Goal: Task Accomplishment & Management: Complete application form

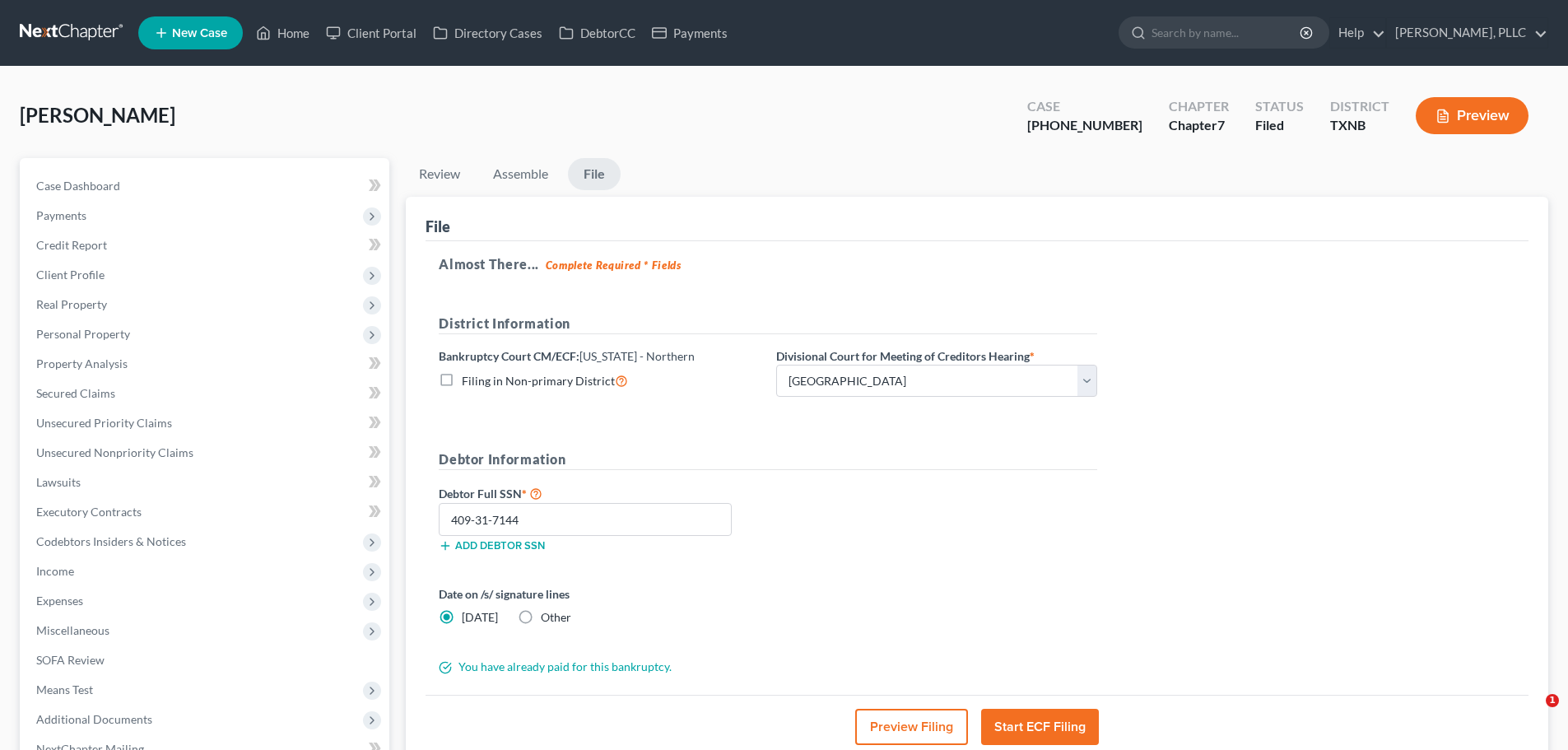
select select "3"
click at [290, 30] on link "Home" at bounding box center [282, 33] width 70 height 30
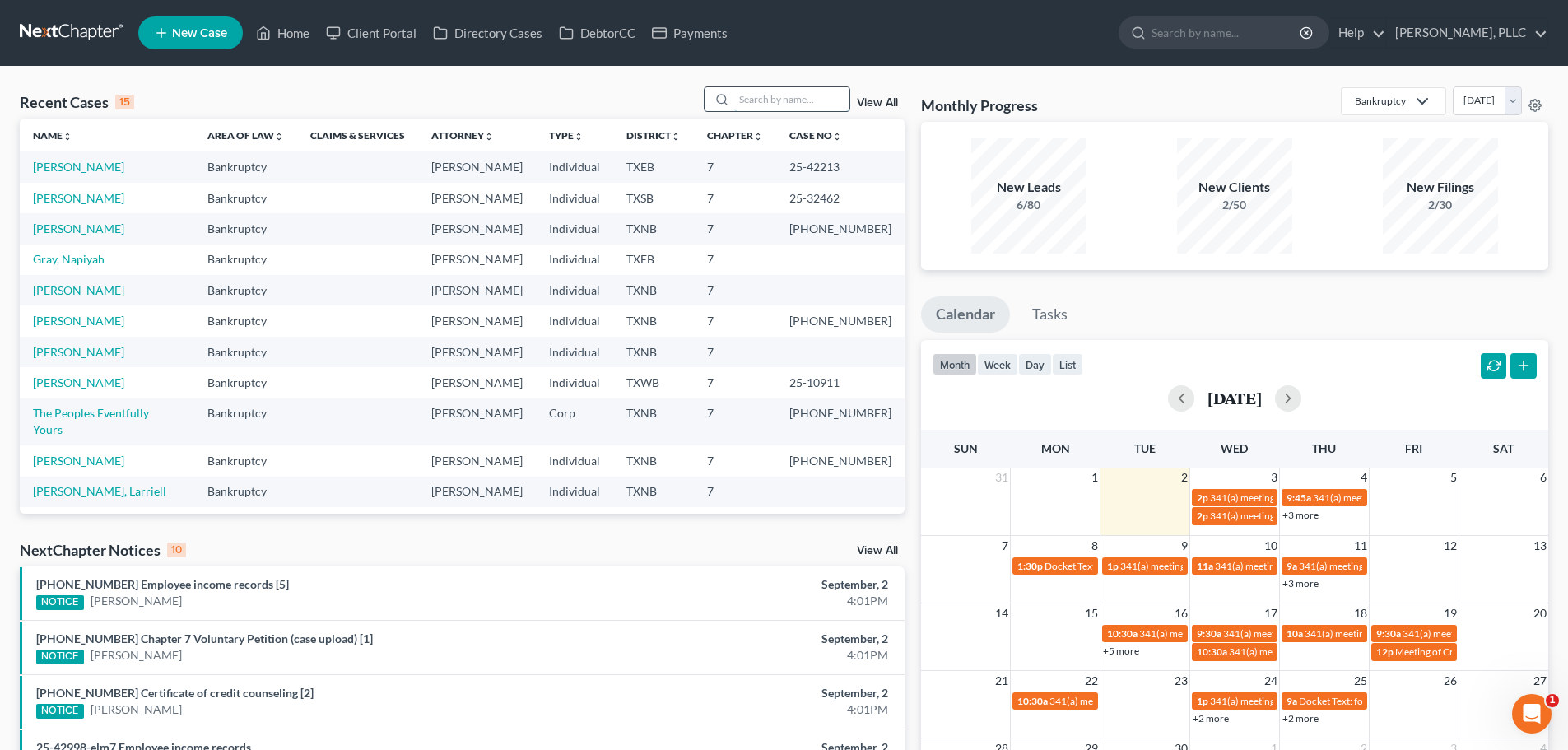
click at [747, 107] on input "search" at bounding box center [792, 100] width 115 height 24
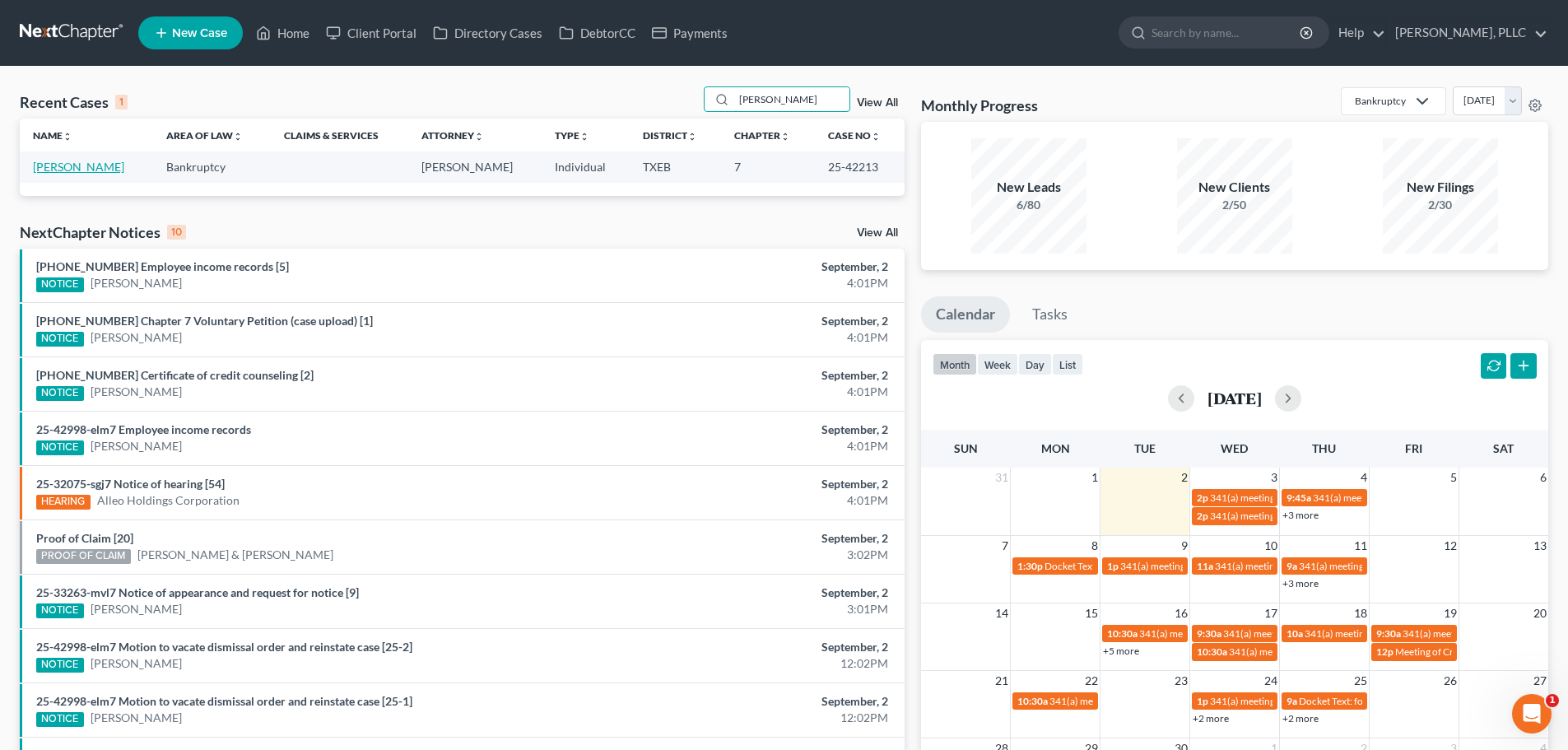
type input "[PERSON_NAME]"
click at [90, 169] on link "[PERSON_NAME]" at bounding box center [78, 166] width 91 height 14
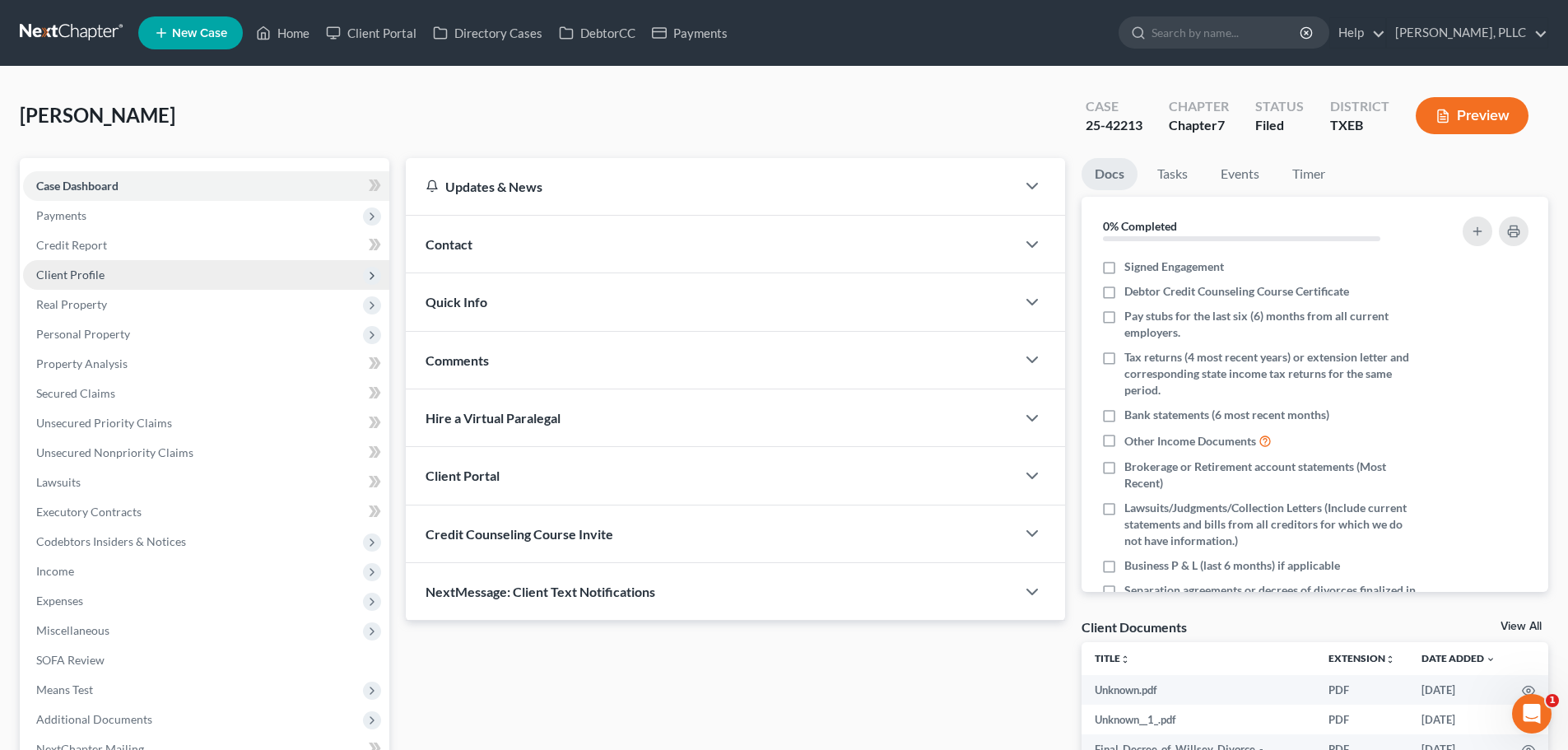
click at [88, 278] on span "Client Profile" at bounding box center [70, 274] width 68 height 14
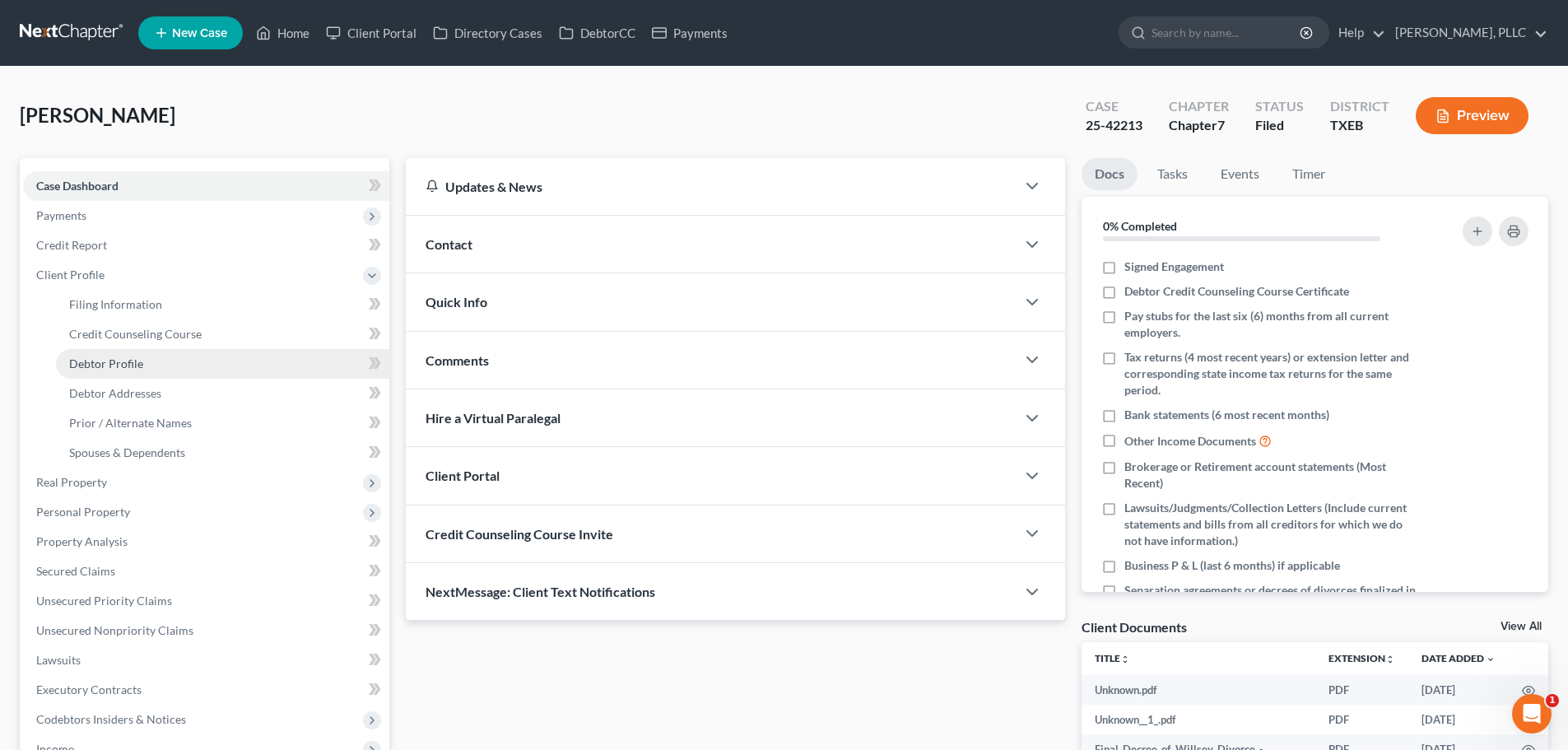
click at [141, 363] on span "Debtor Profile" at bounding box center [106, 363] width 74 height 14
select select "3"
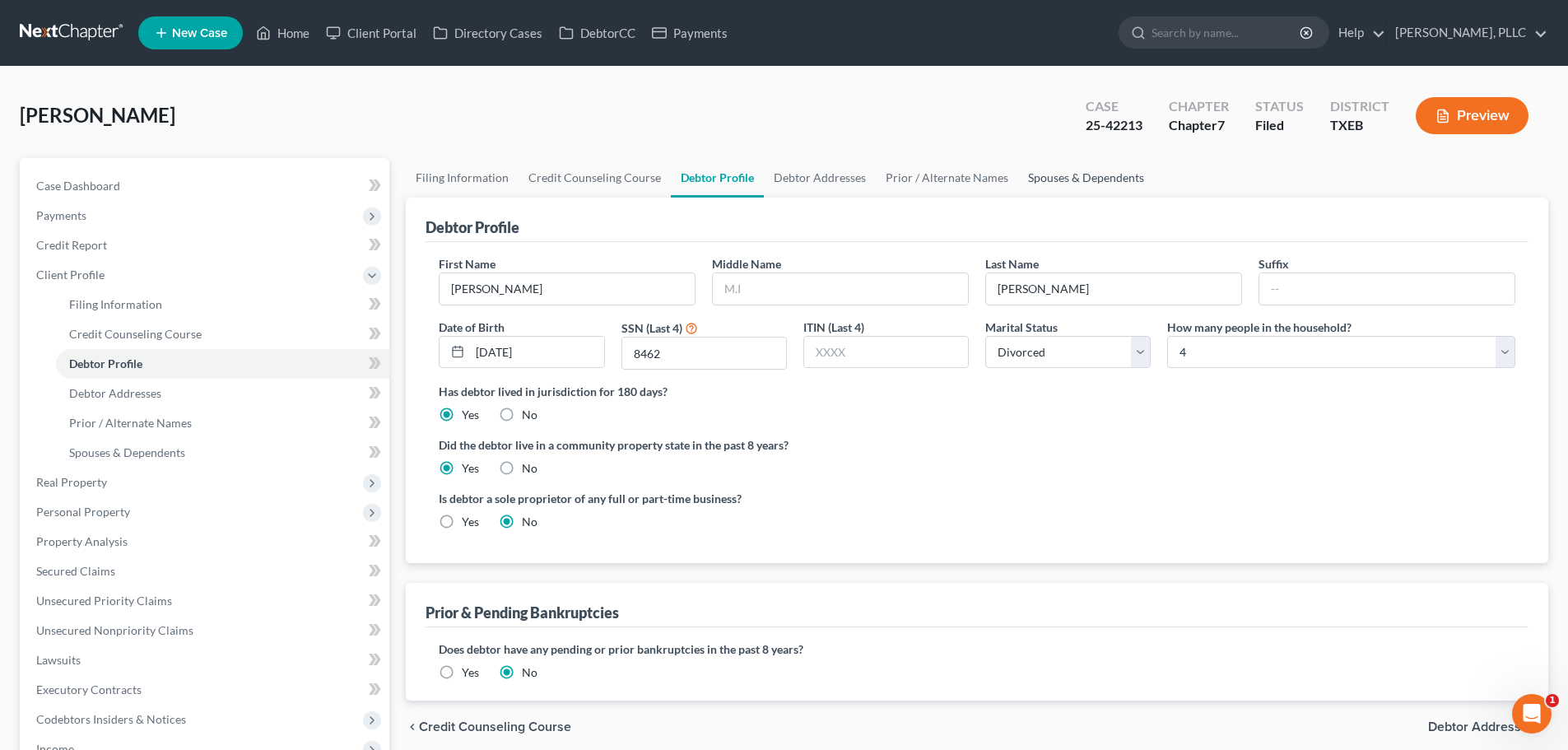
click at [1059, 179] on link "Spouses & Dependents" at bounding box center [1085, 177] width 136 height 40
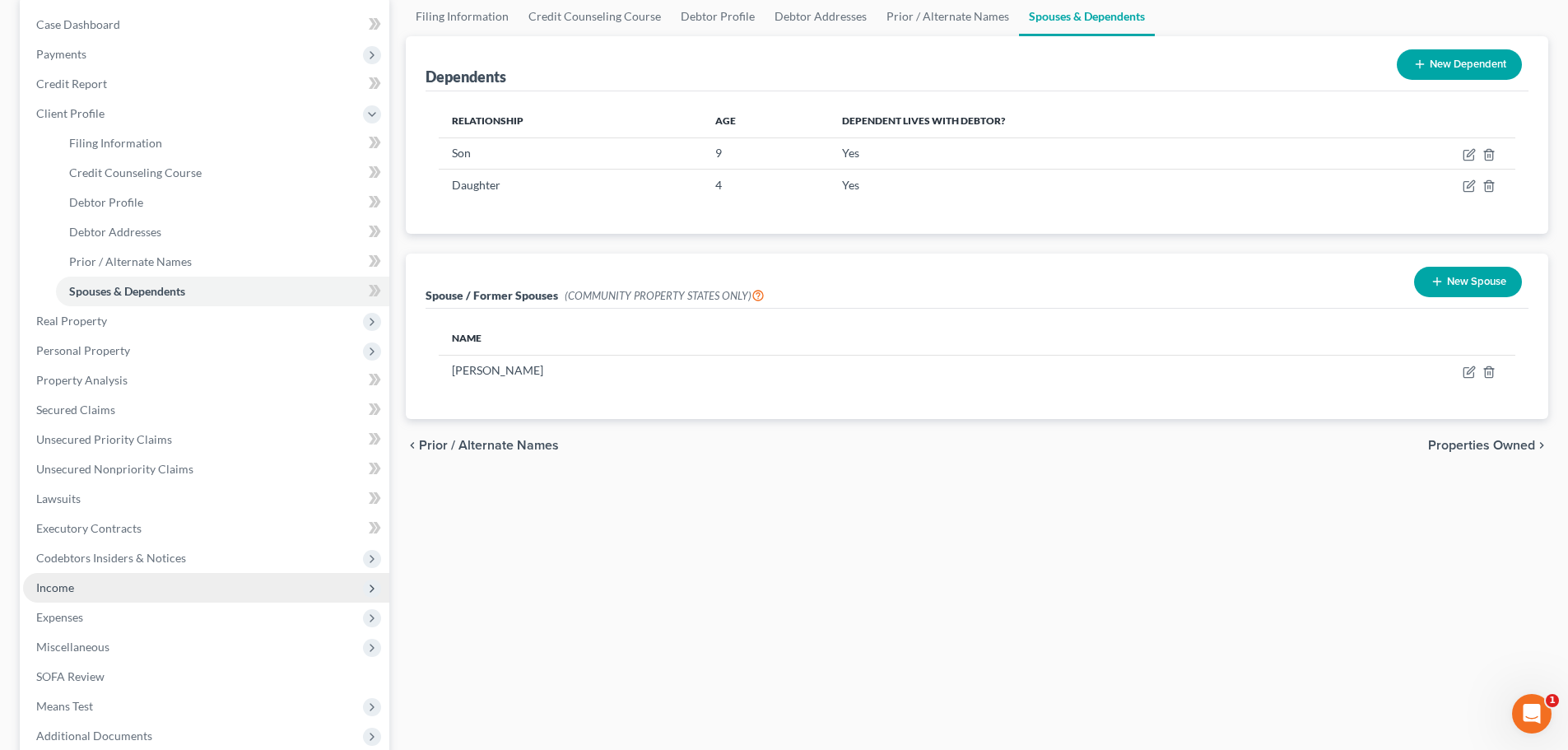
scroll to position [164, 0]
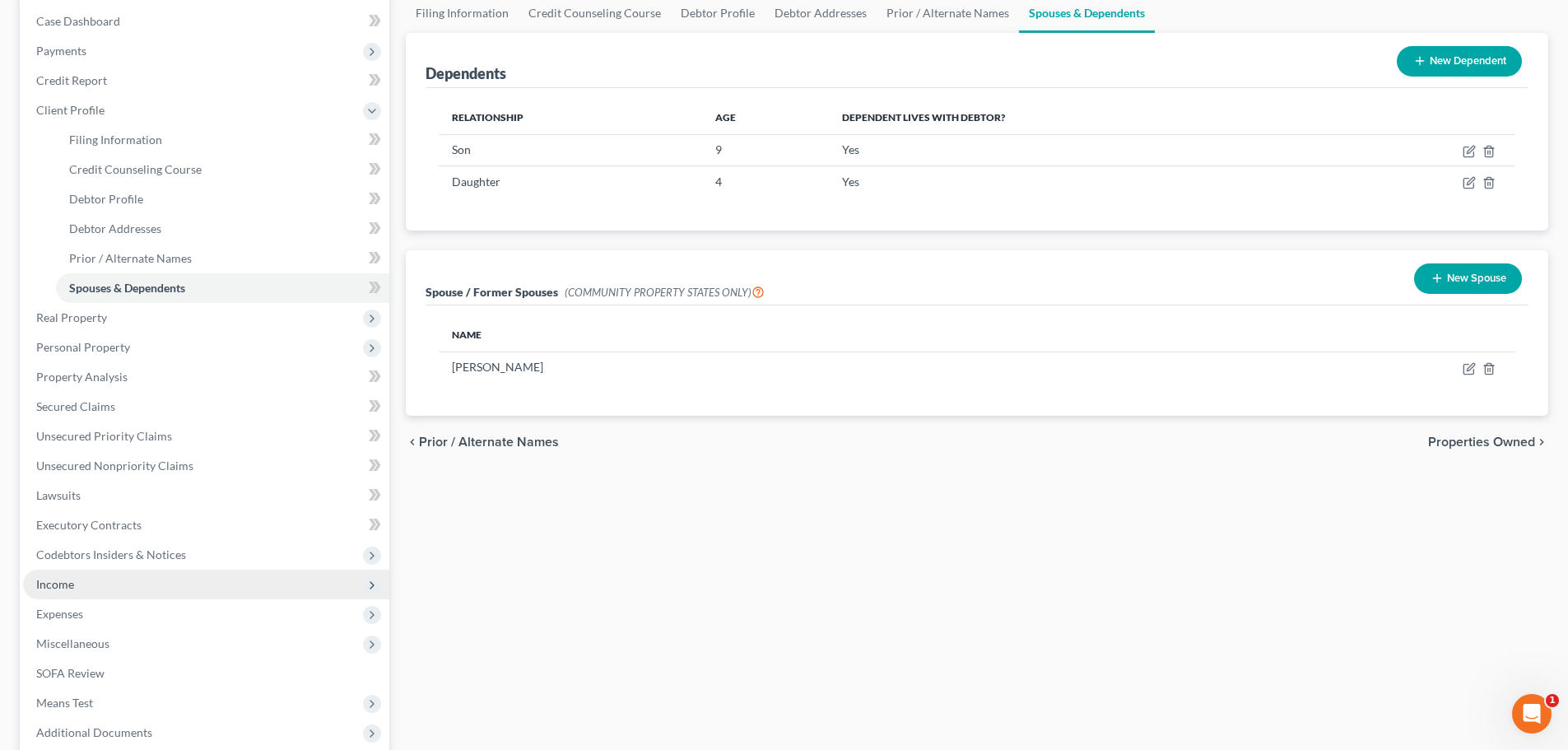
click at [118, 582] on span "Income" at bounding box center [206, 584] width 366 height 30
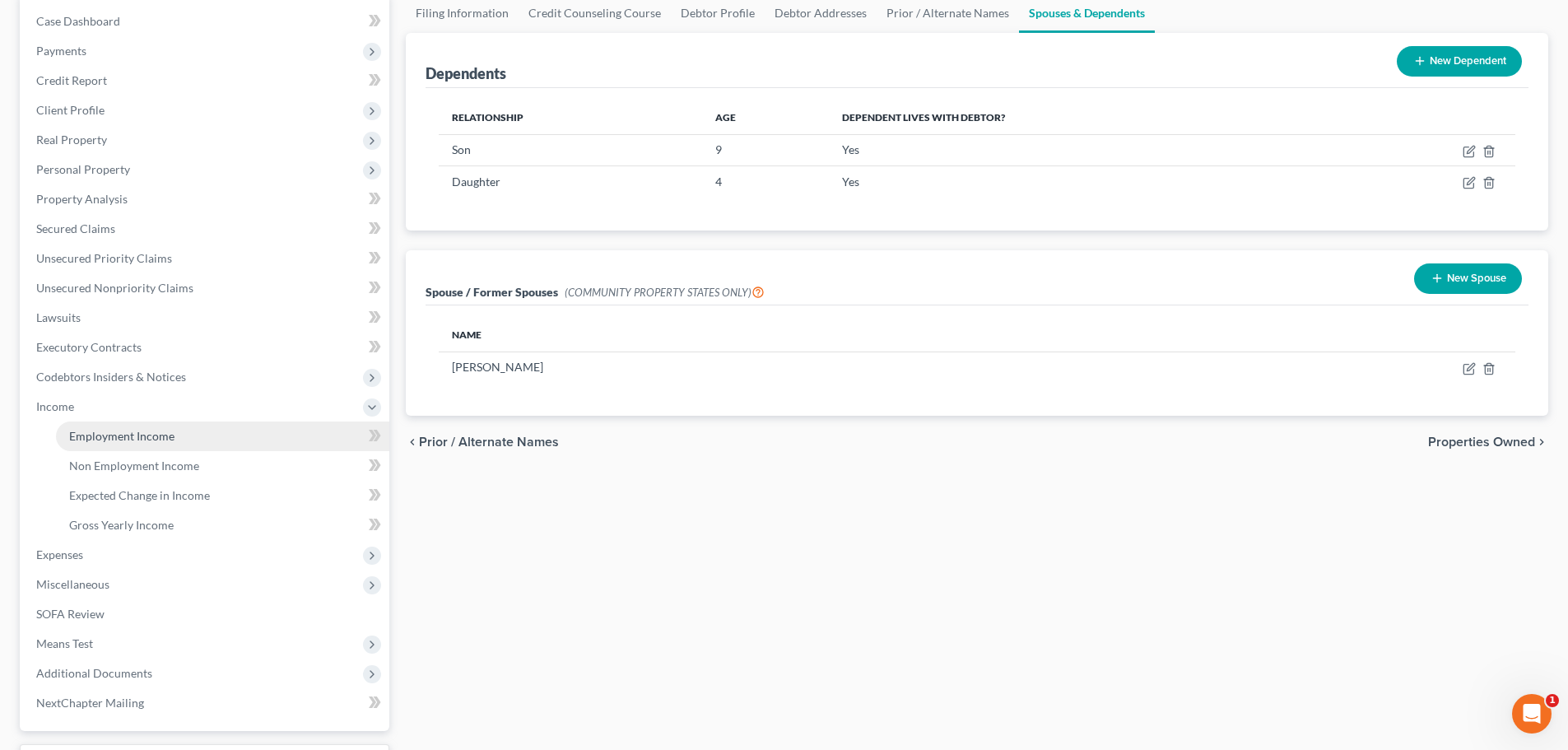
click at [118, 443] on link "Employment Income" at bounding box center [222, 436] width 333 height 30
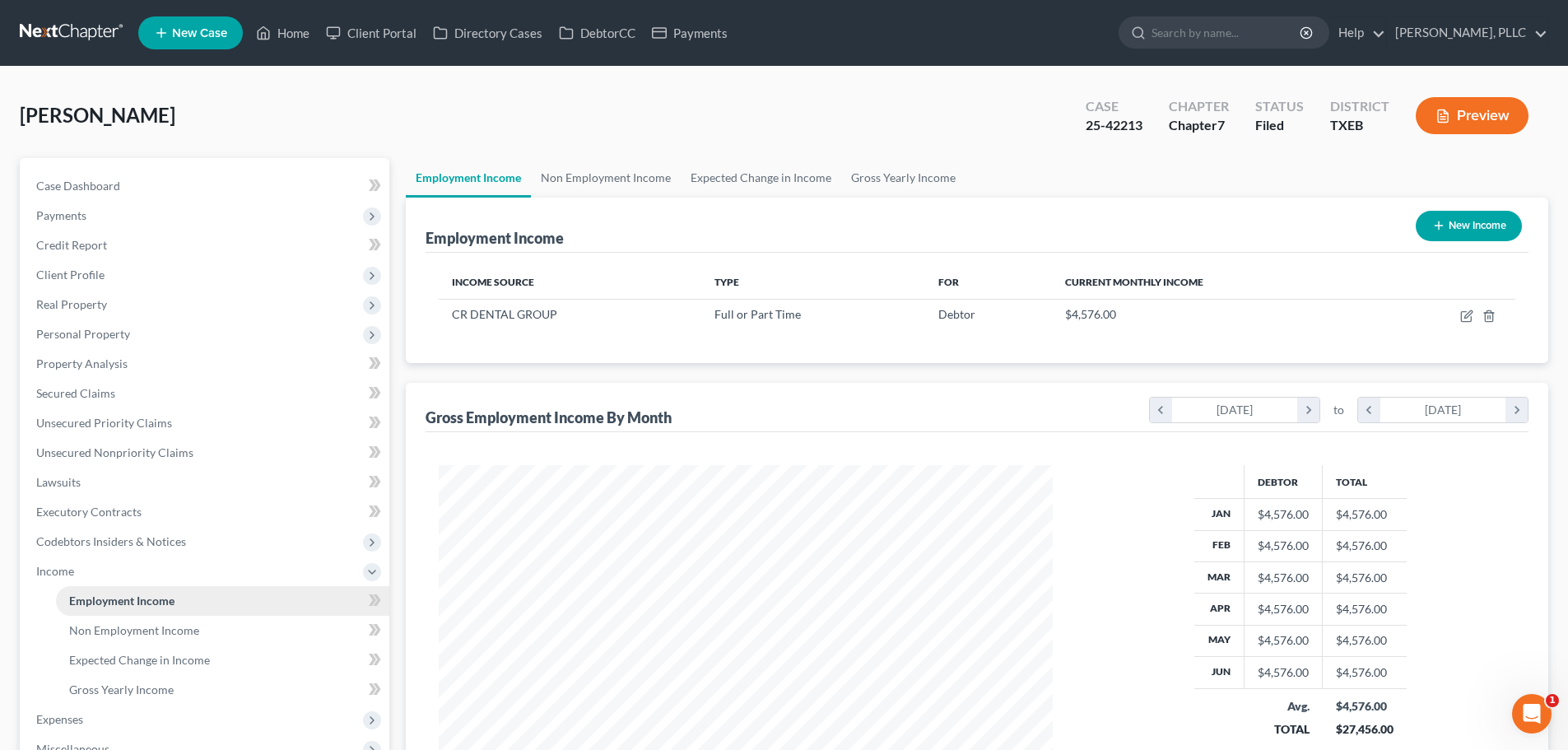
scroll to position [307, 647]
click at [638, 174] on link "Non Employment Income" at bounding box center [605, 177] width 150 height 40
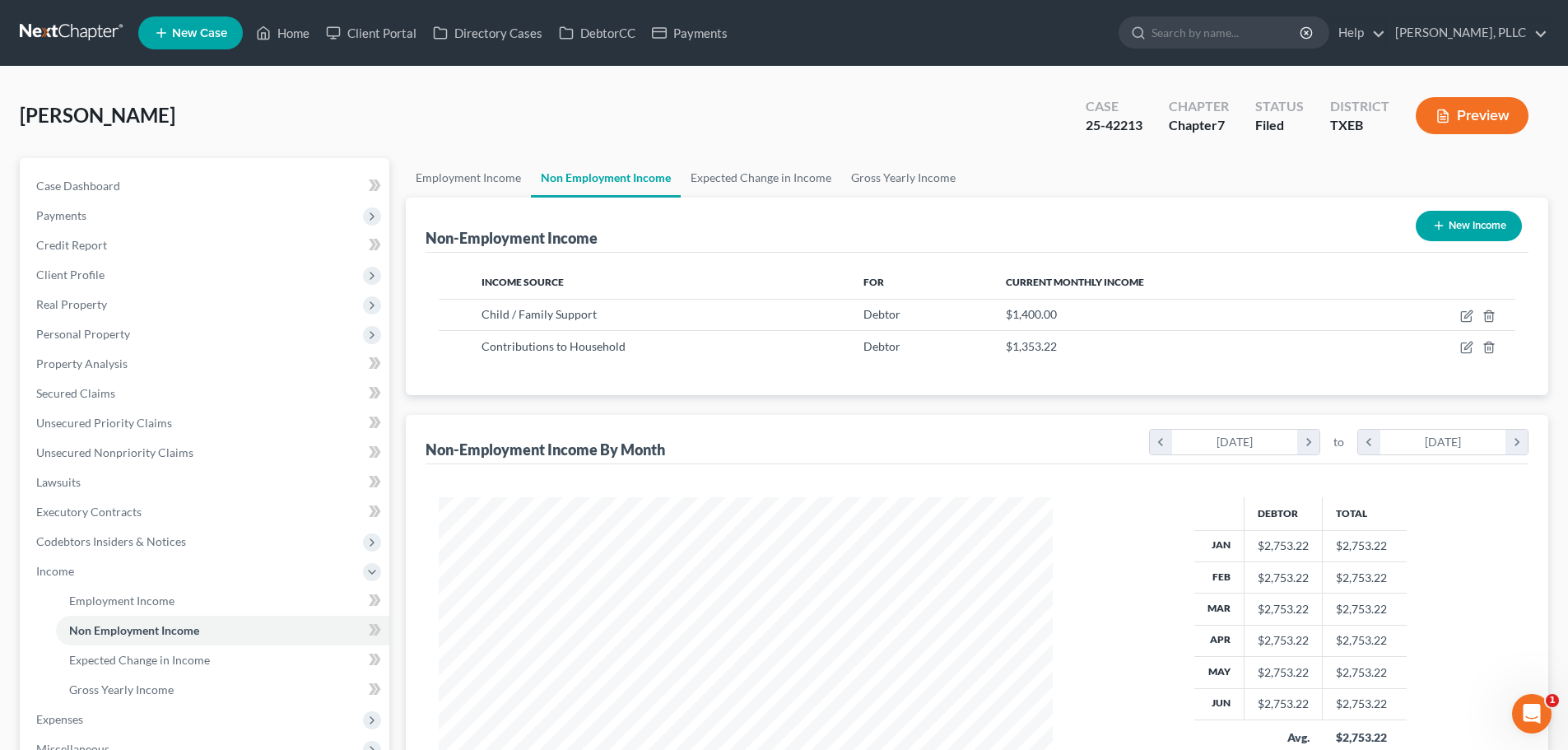
scroll to position [307, 647]
click at [710, 182] on link "Expected Change in Income" at bounding box center [761, 177] width 161 height 40
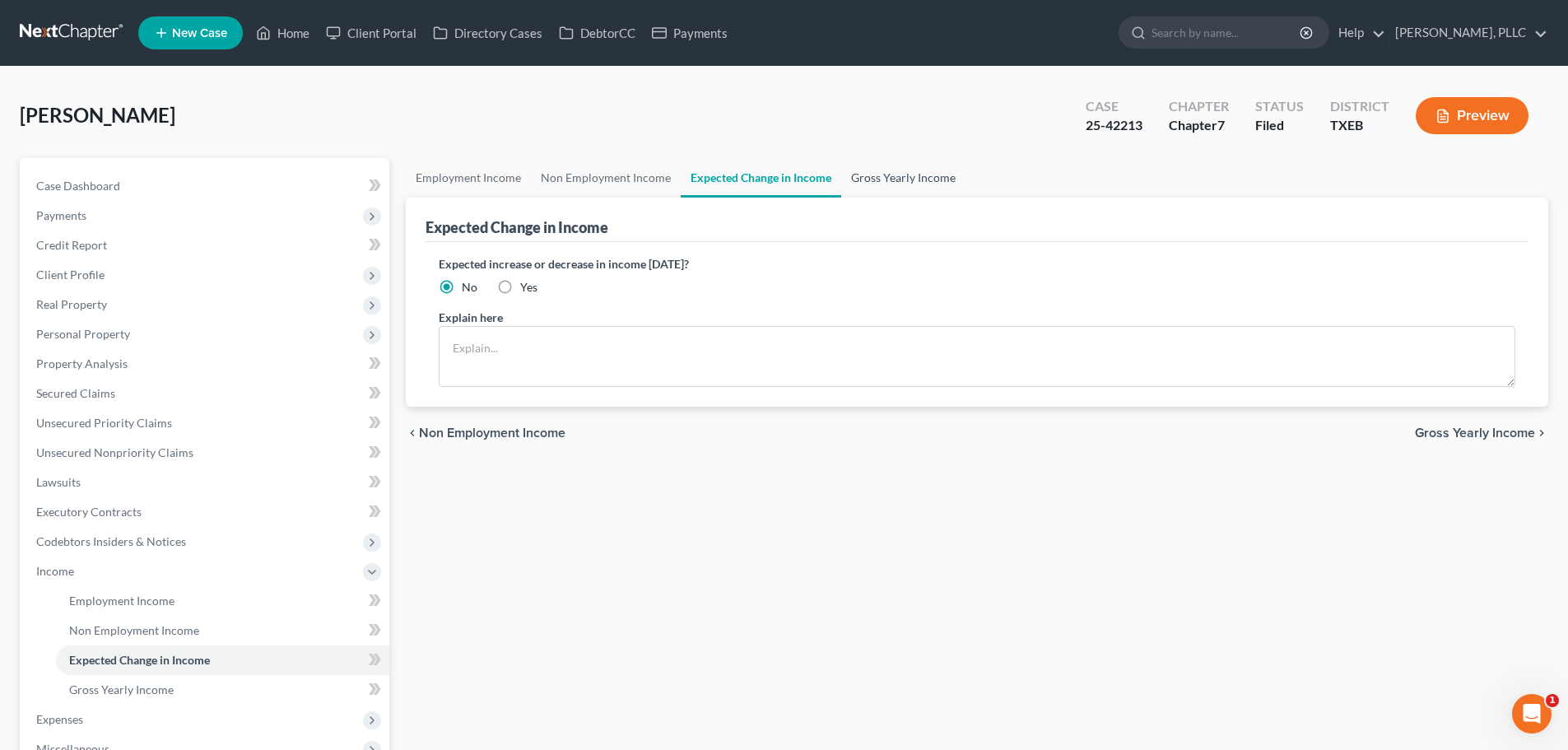
click at [868, 174] on link "Gross Yearly Income" at bounding box center [904, 177] width 125 height 40
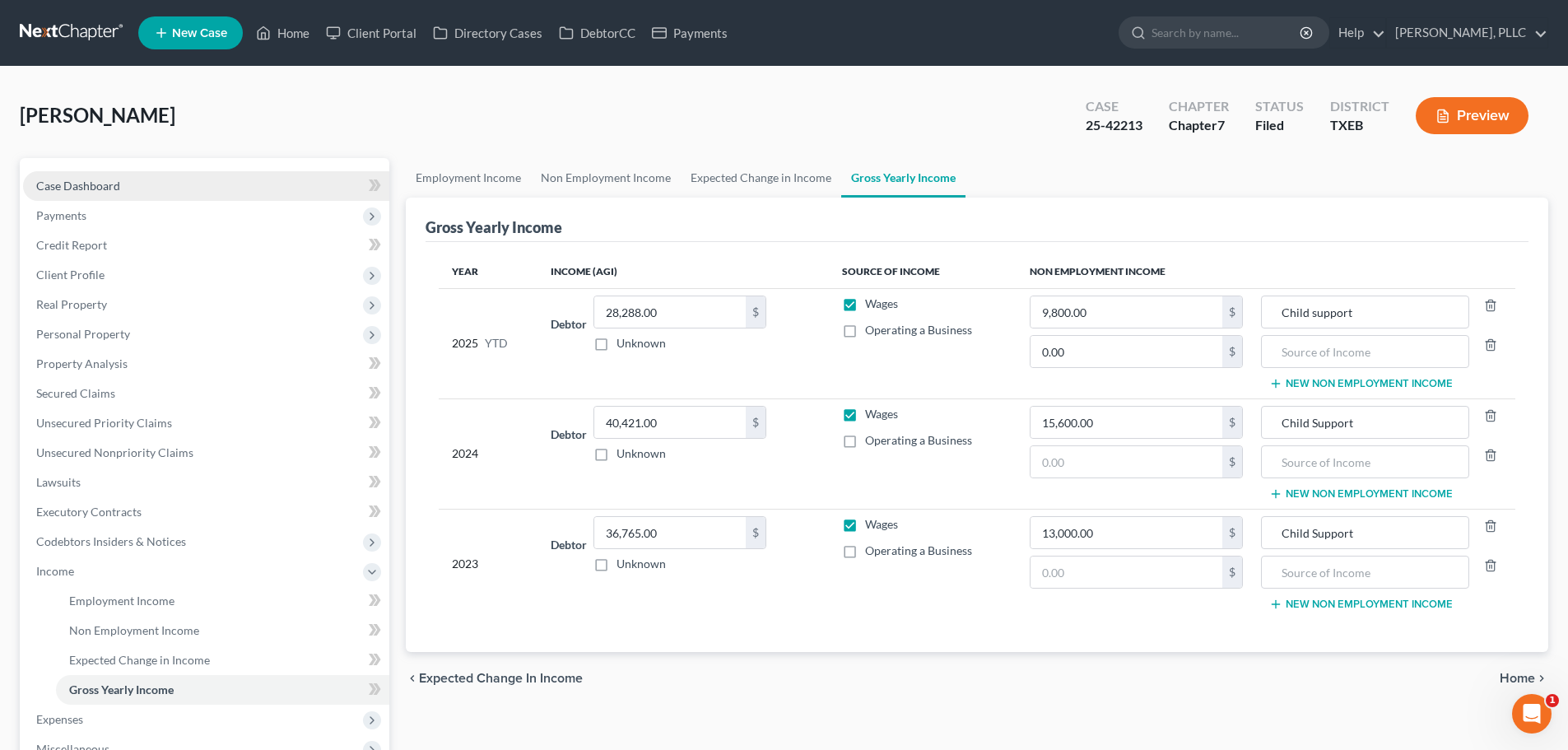
click at [104, 186] on span "Case Dashboard" at bounding box center [78, 185] width 84 height 14
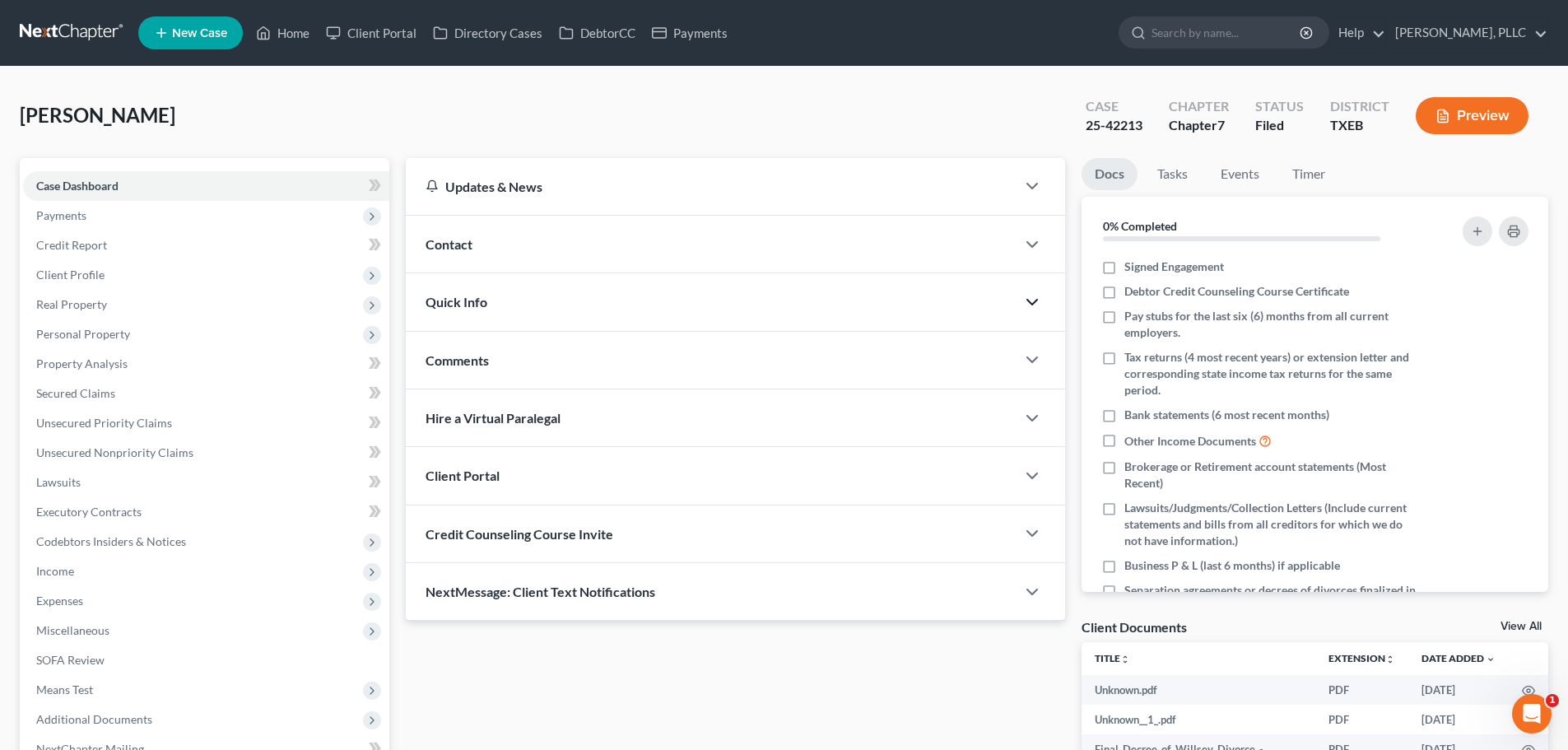
click at [1034, 304] on icon "button" at bounding box center [1032, 302] width 19 height 19
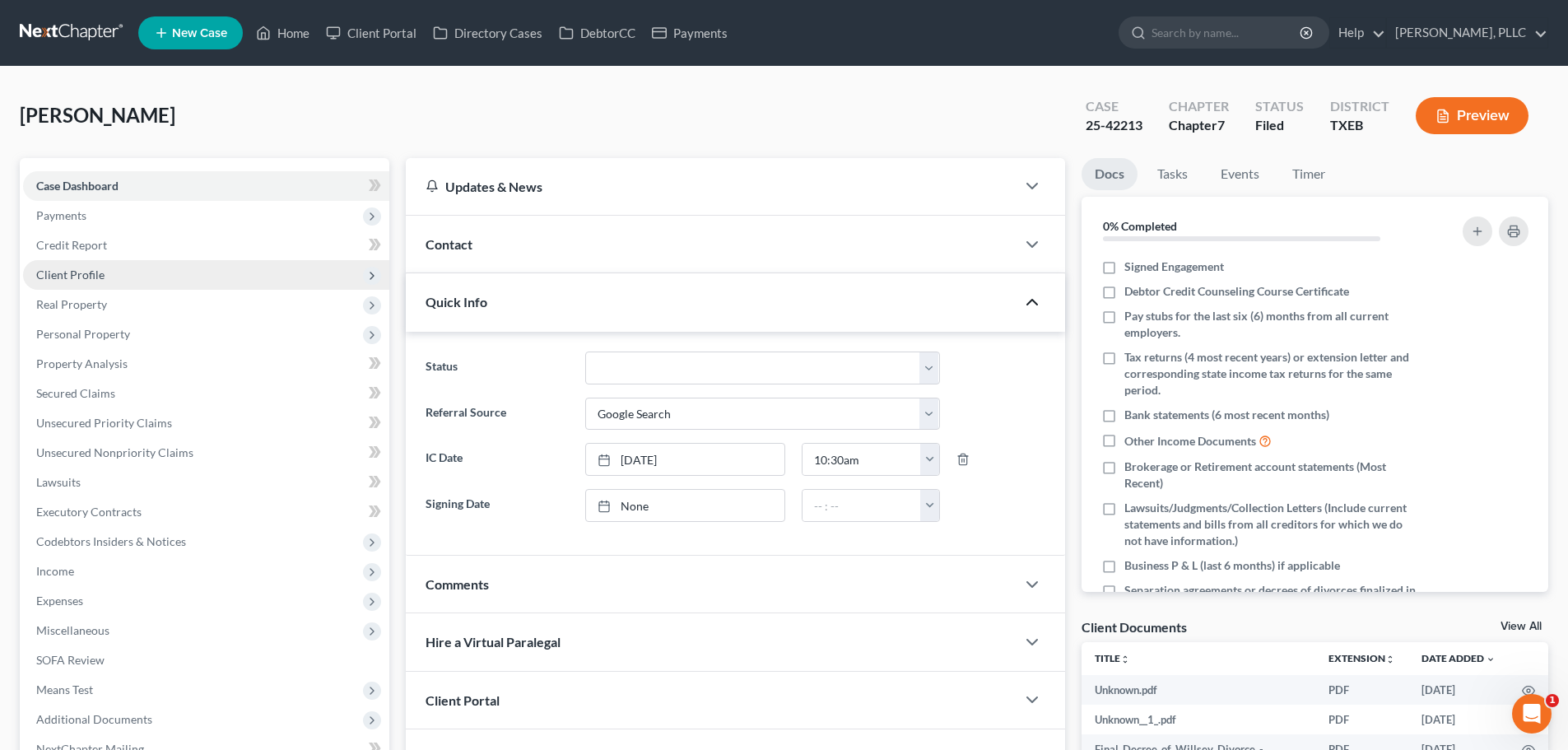
click at [78, 278] on span "Client Profile" at bounding box center [70, 274] width 68 height 14
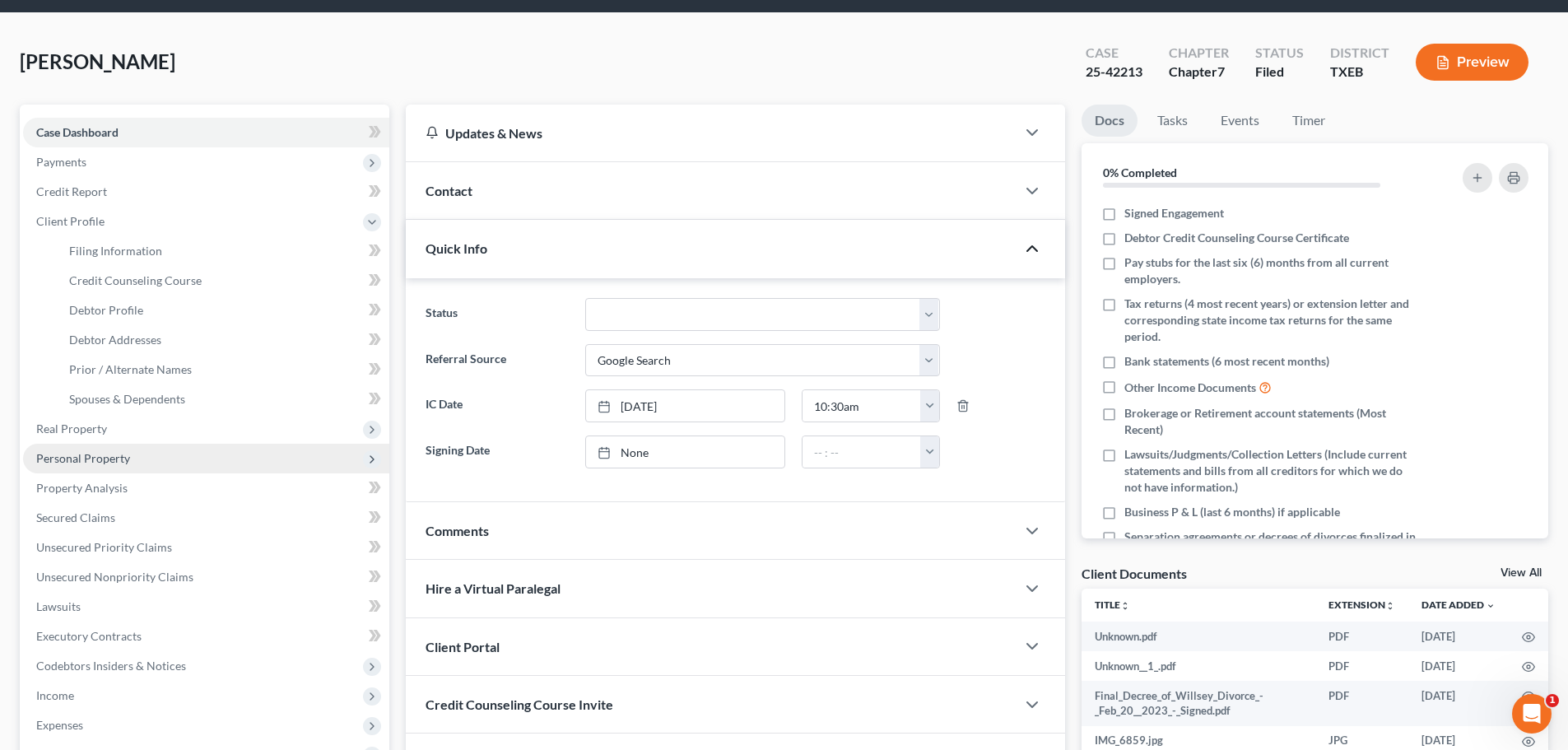
scroll to position [82, 0]
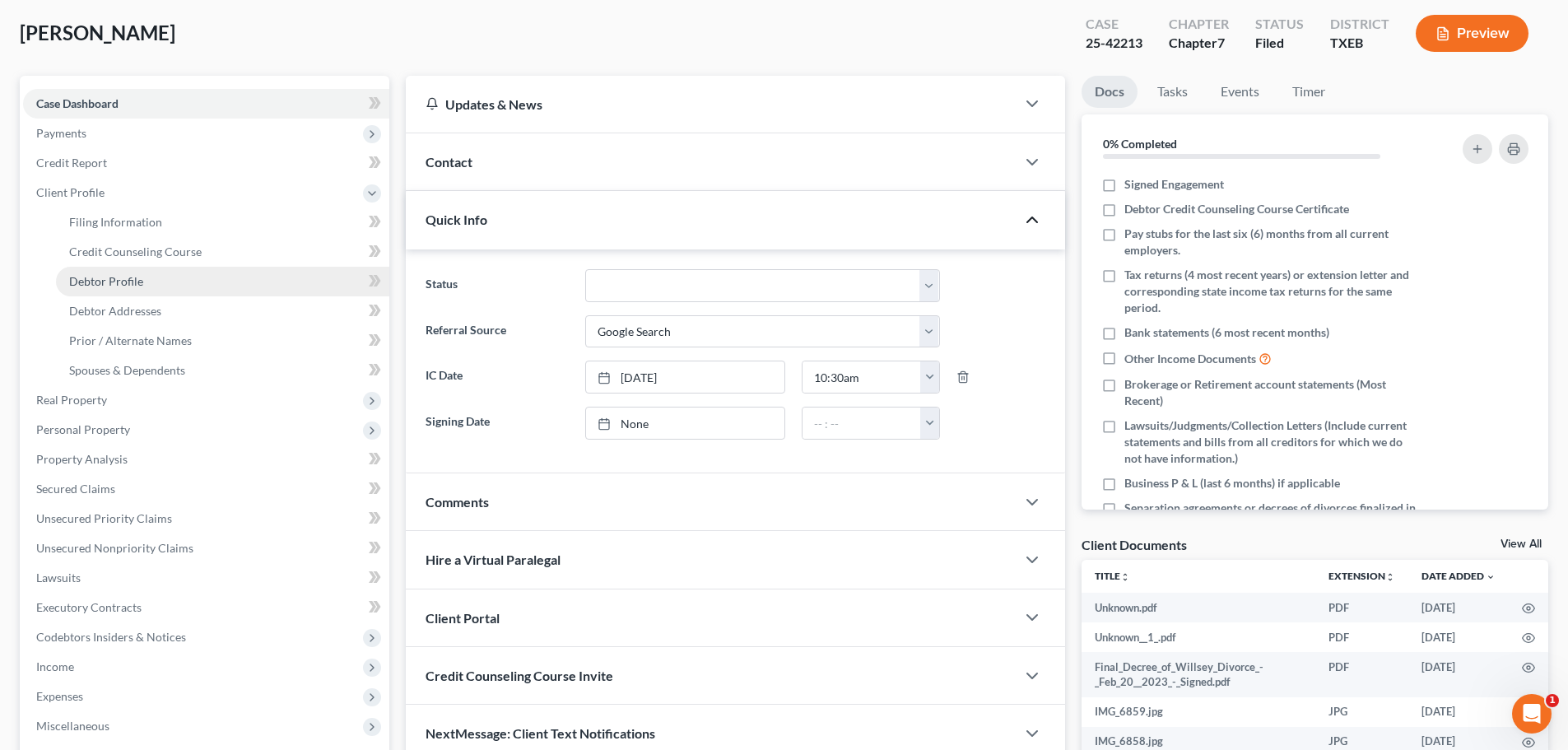
click at [129, 285] on span "Debtor Profile" at bounding box center [106, 280] width 74 height 14
select select "3"
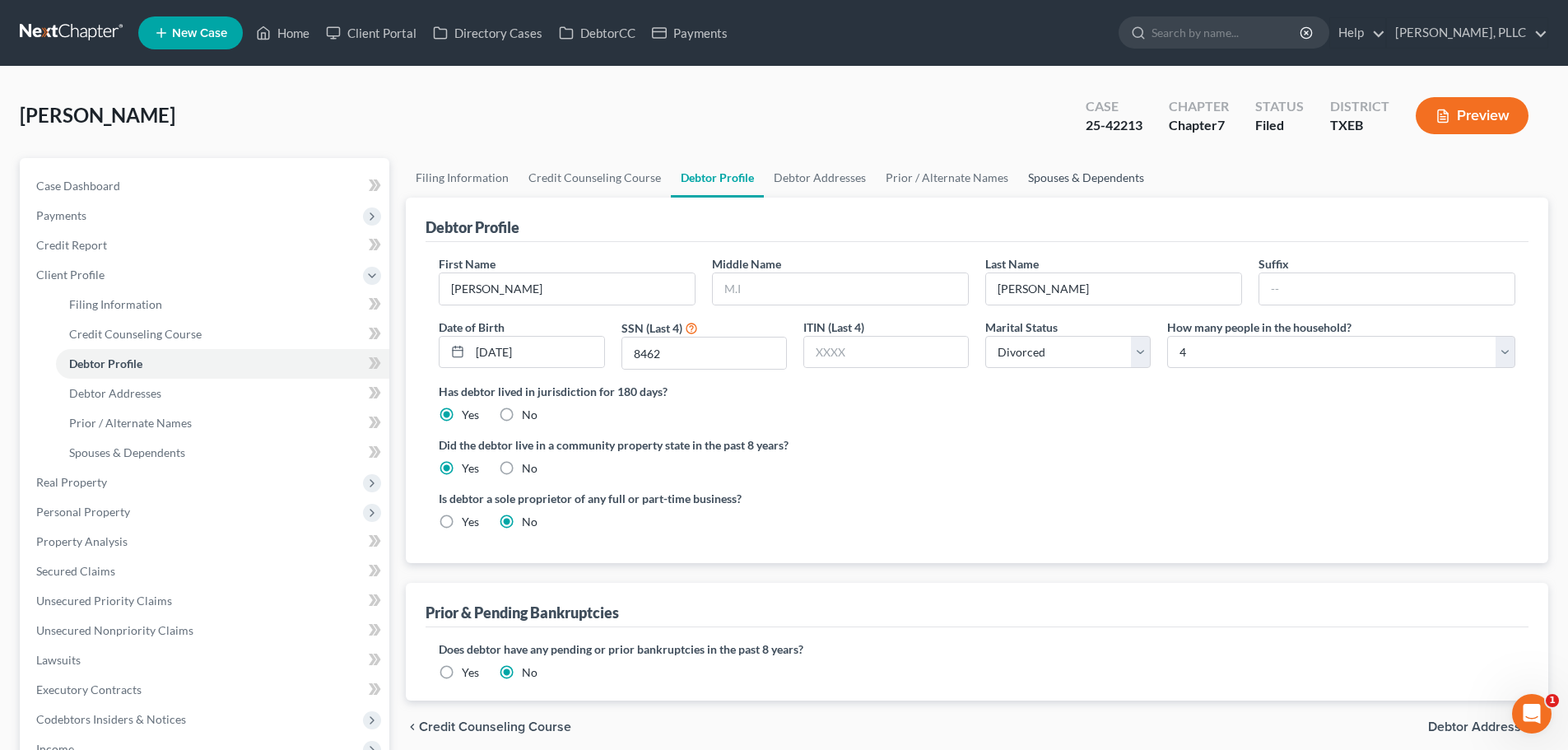
click at [1056, 174] on link "Spouses & Dependents" at bounding box center [1085, 177] width 136 height 40
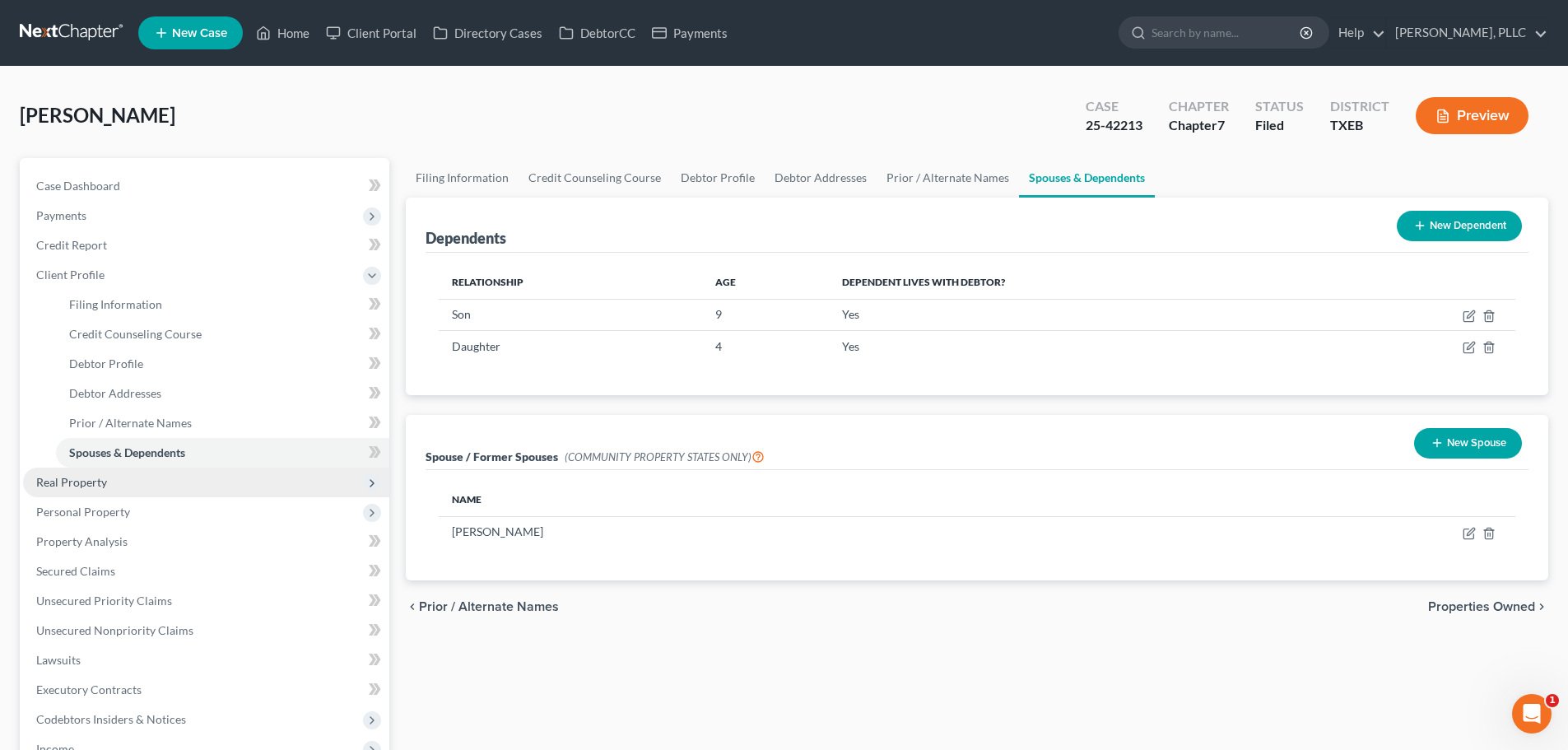
click at [47, 477] on span "Real Property" at bounding box center [71, 482] width 71 height 14
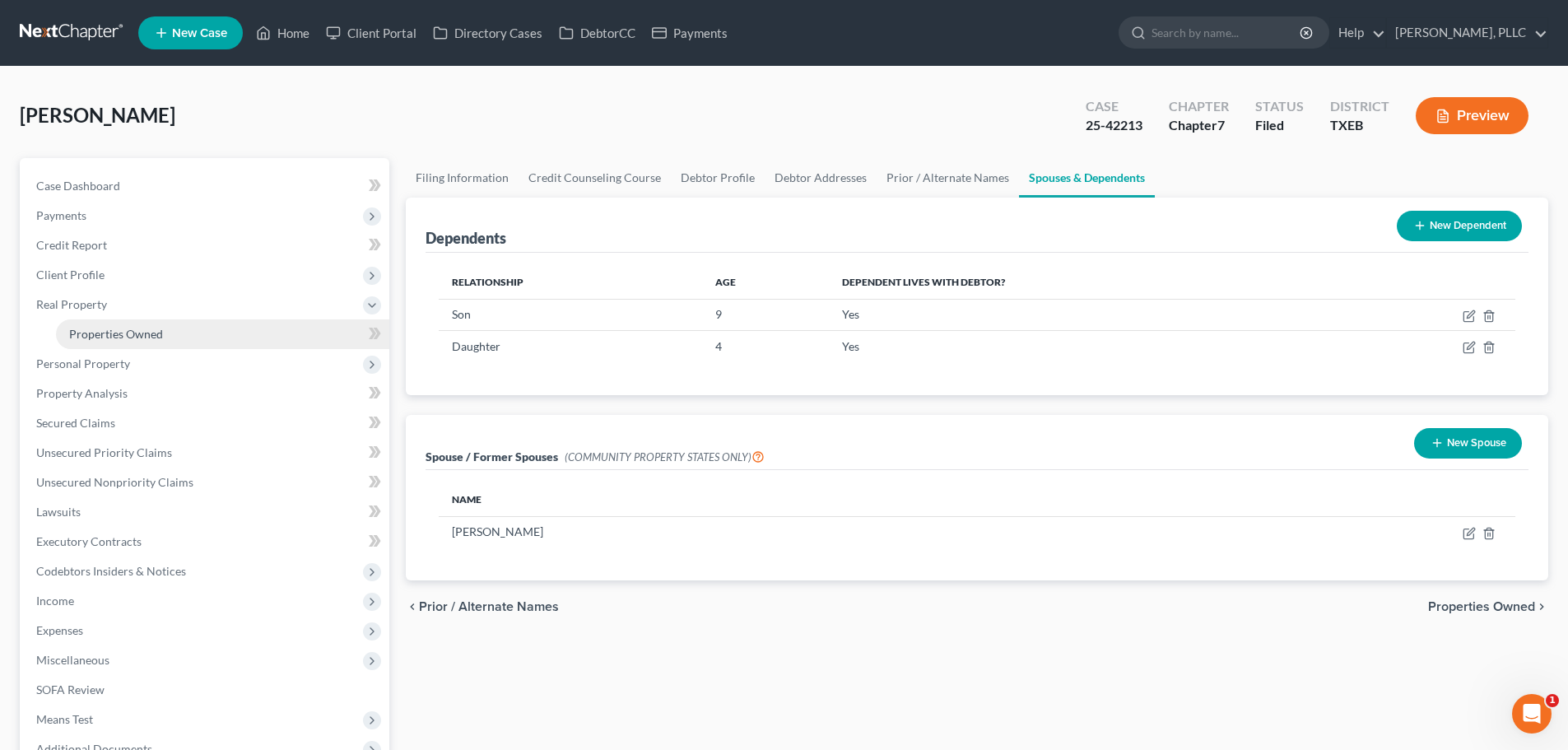
click at [138, 331] on span "Properties Owned" at bounding box center [116, 333] width 94 height 14
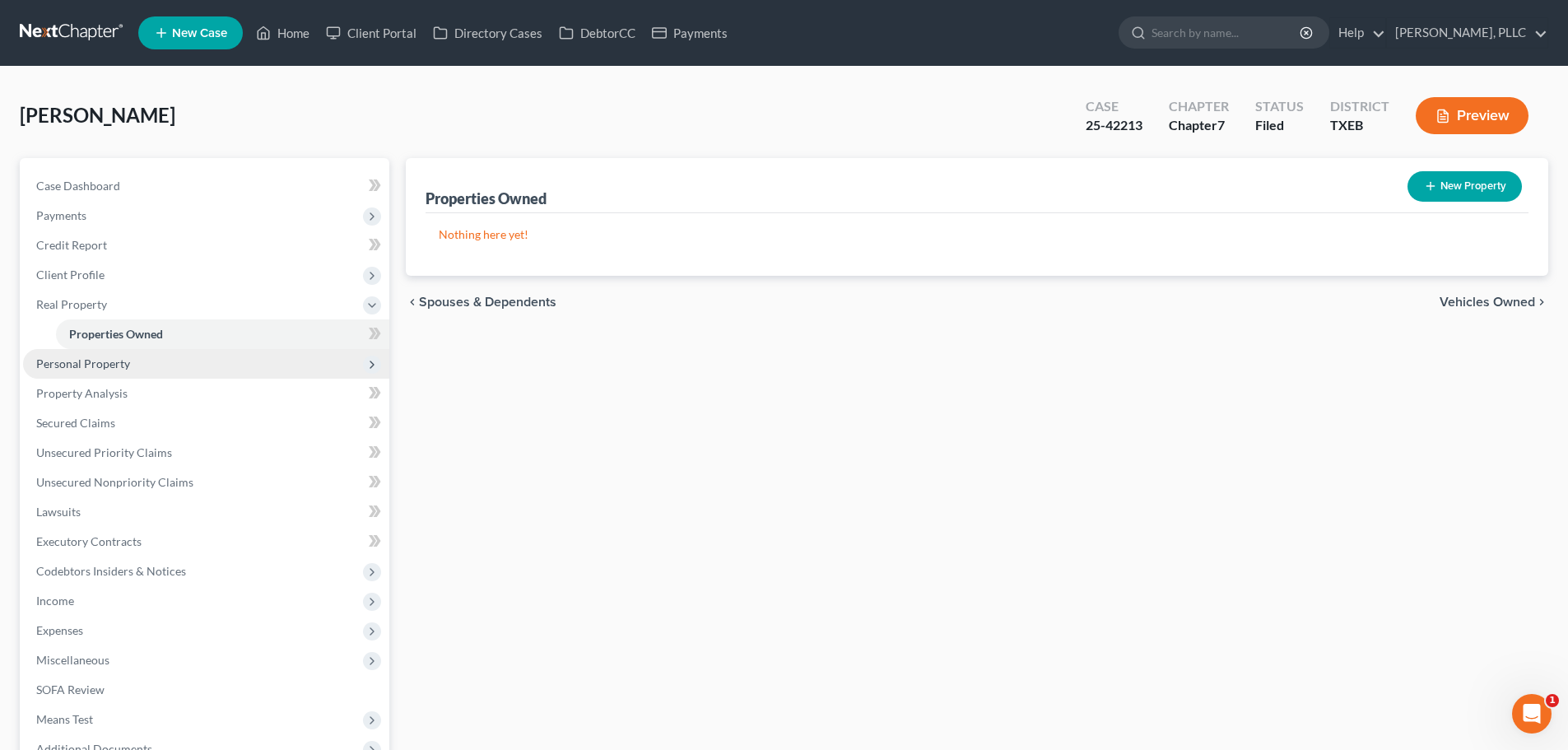
click at [114, 363] on span "Personal Property" at bounding box center [83, 363] width 94 height 14
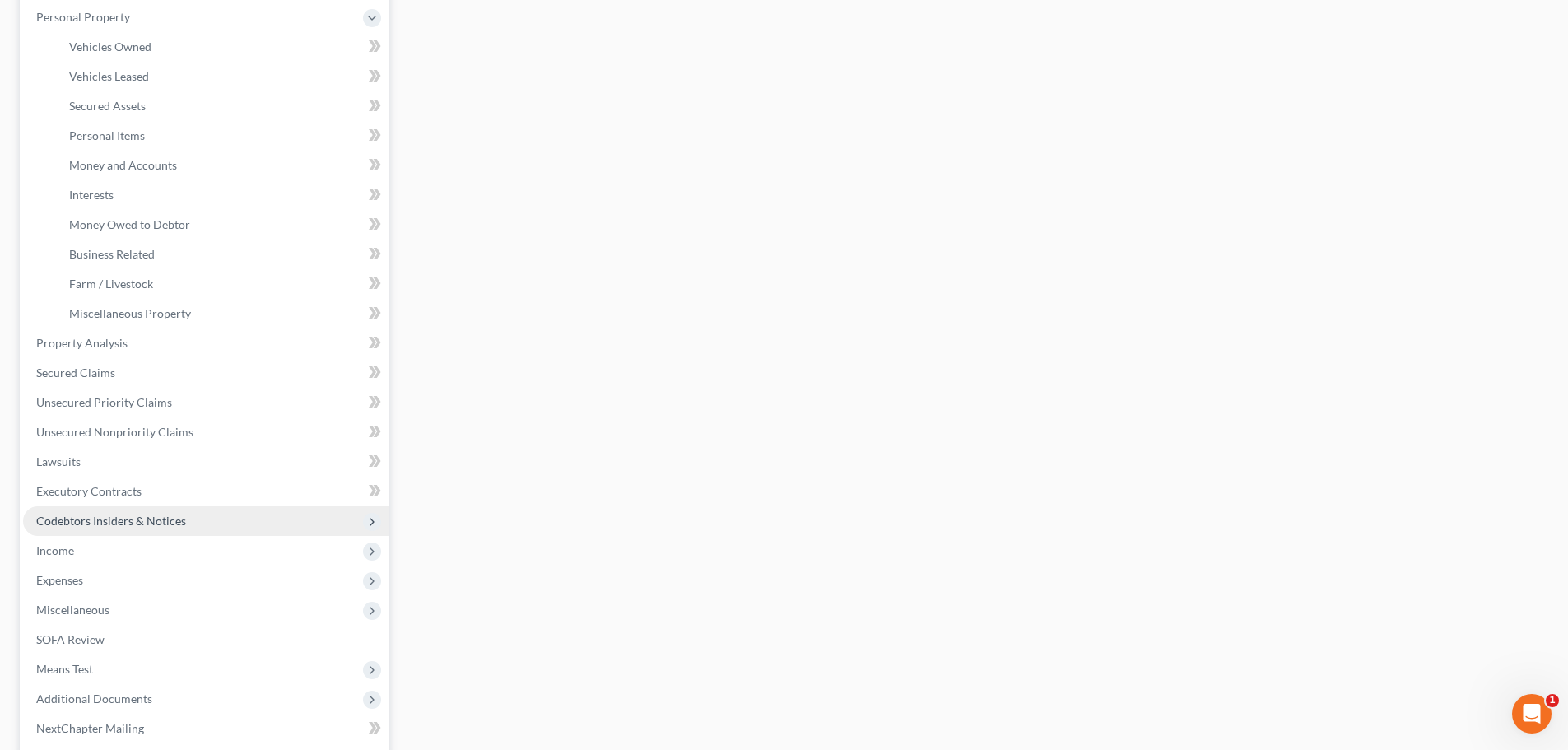
scroll to position [481, 0]
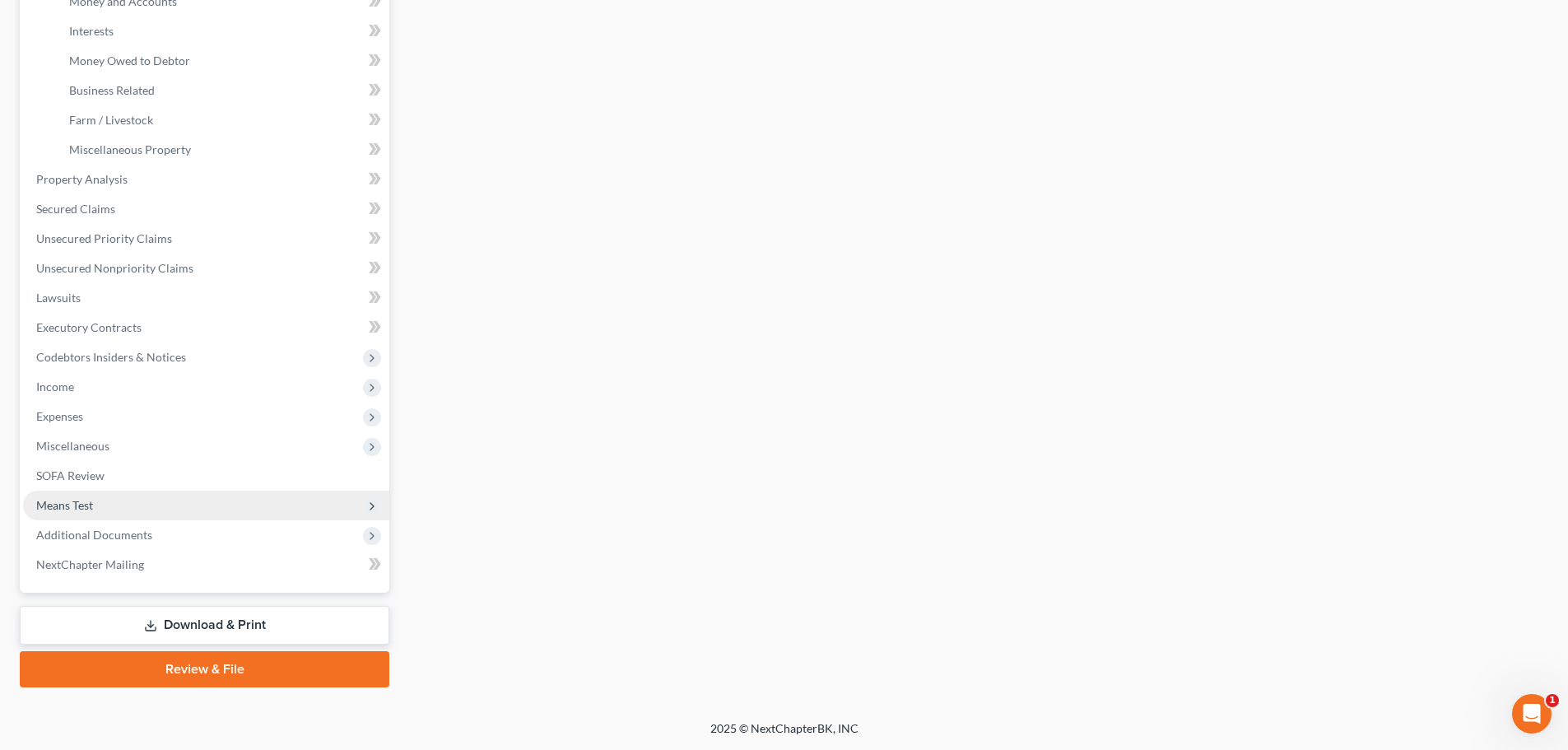
click at [94, 507] on span "Means Test" at bounding box center [206, 506] width 366 height 30
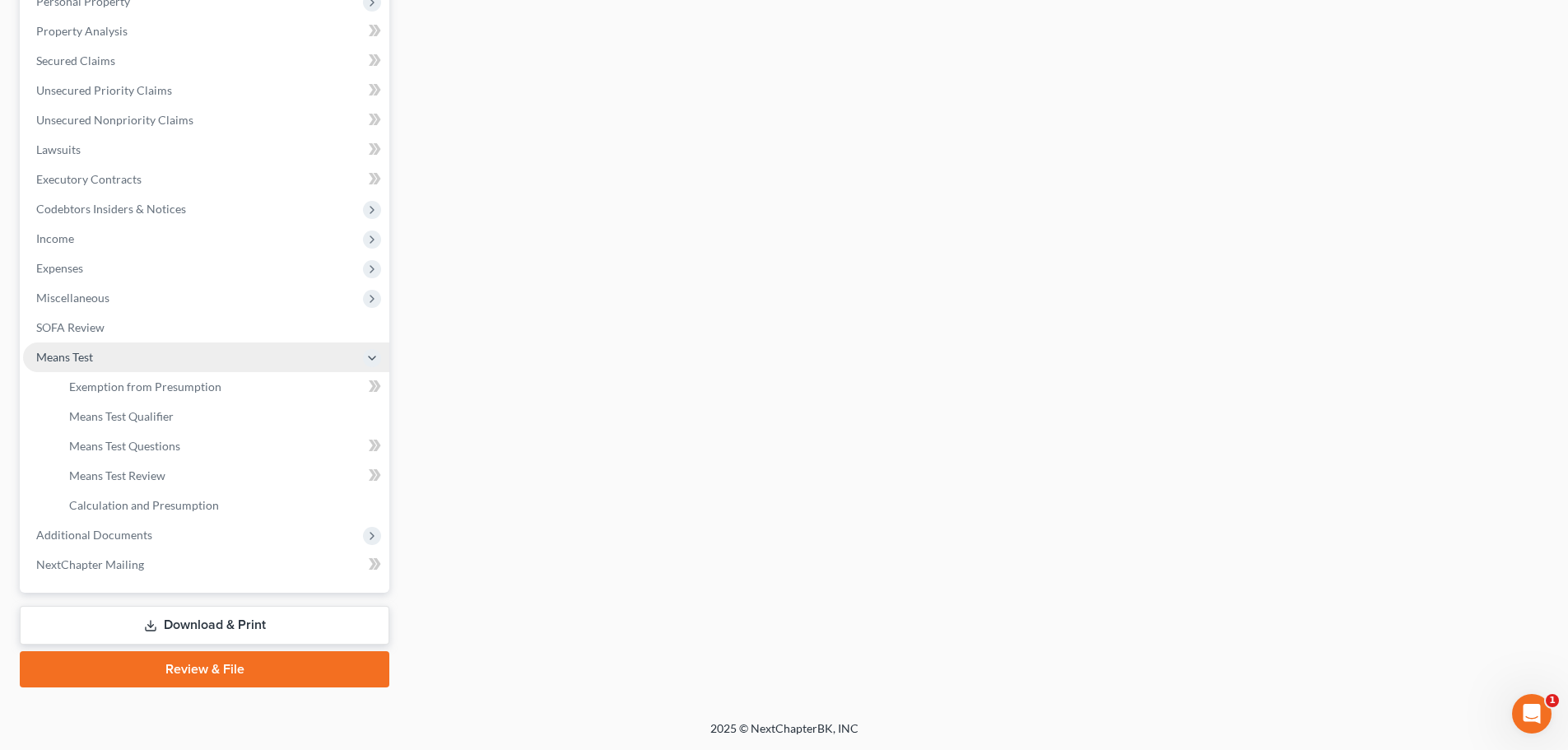
scroll to position [332, 0]
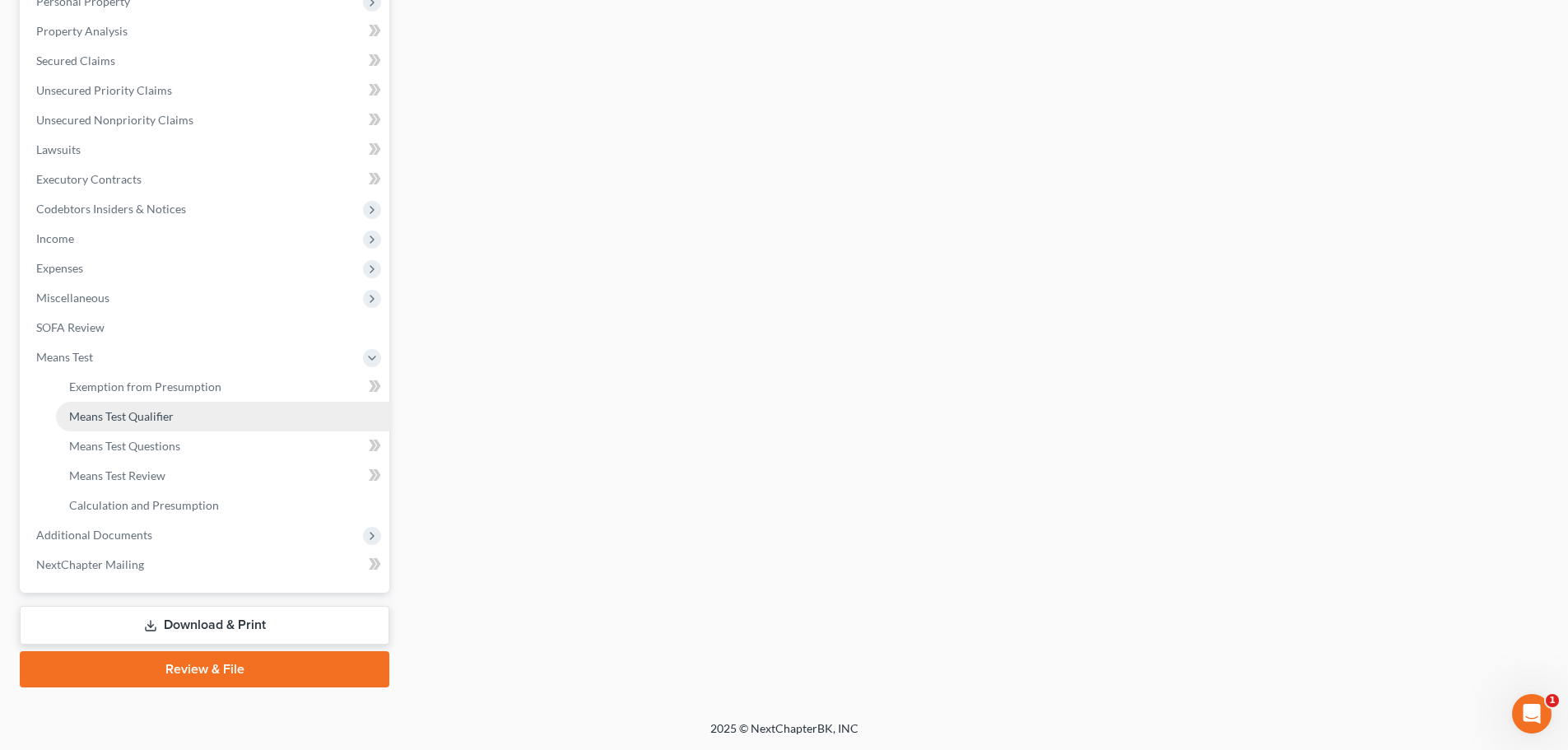
click at [128, 419] on span "Means Test Qualifier" at bounding box center [121, 415] width 104 height 14
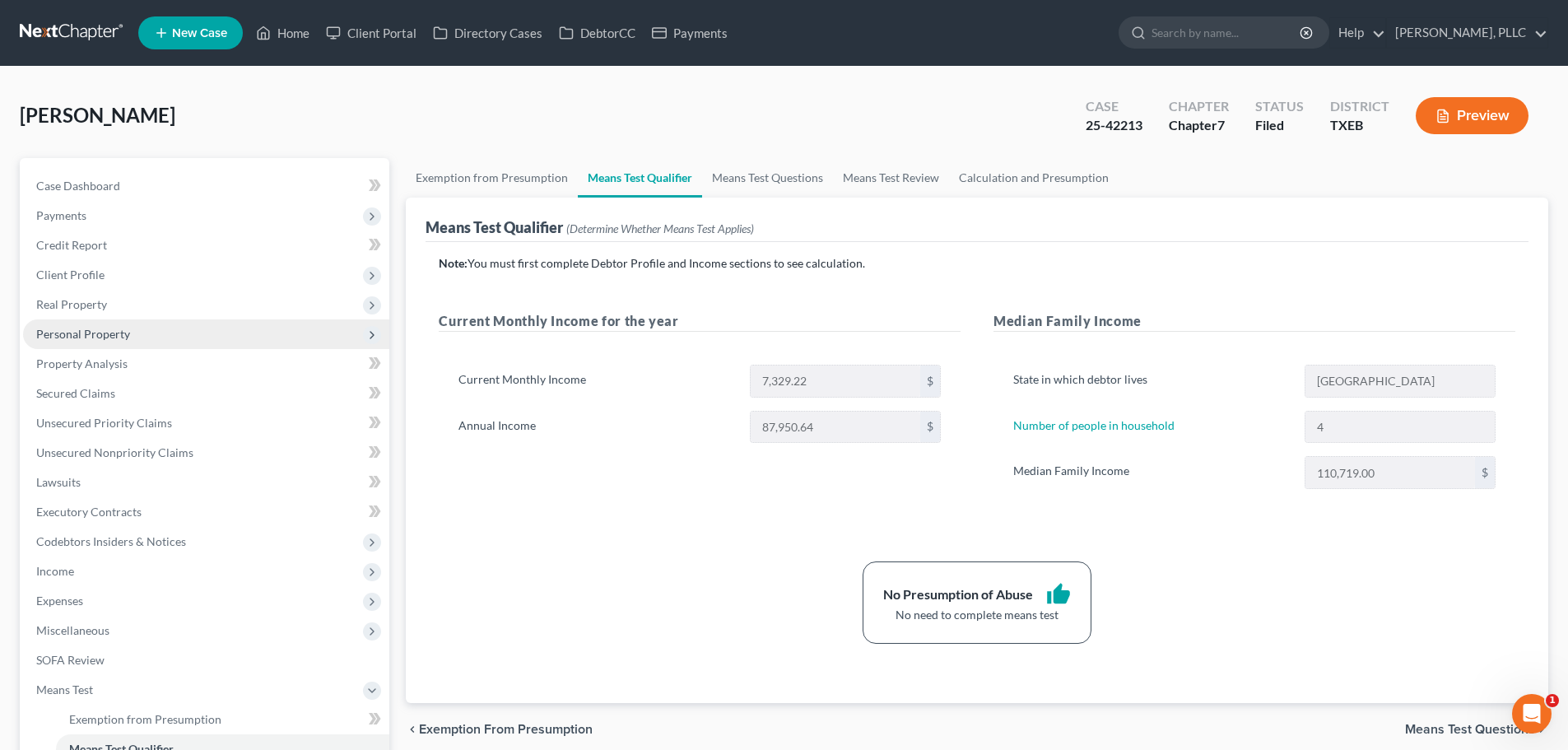
click at [135, 332] on span "Personal Property" at bounding box center [206, 334] width 366 height 30
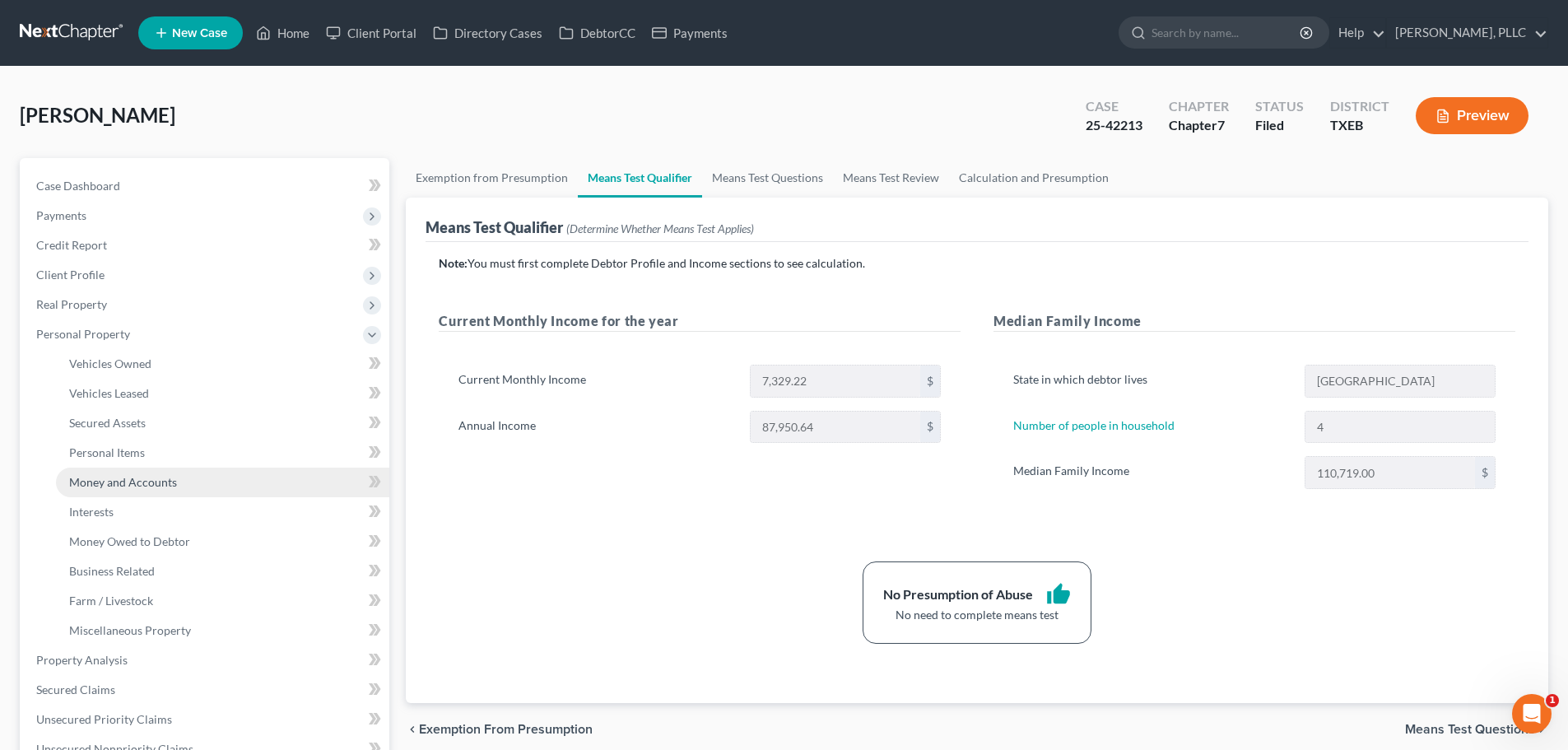
click at [126, 483] on span "Money and Accounts" at bounding box center [123, 482] width 108 height 14
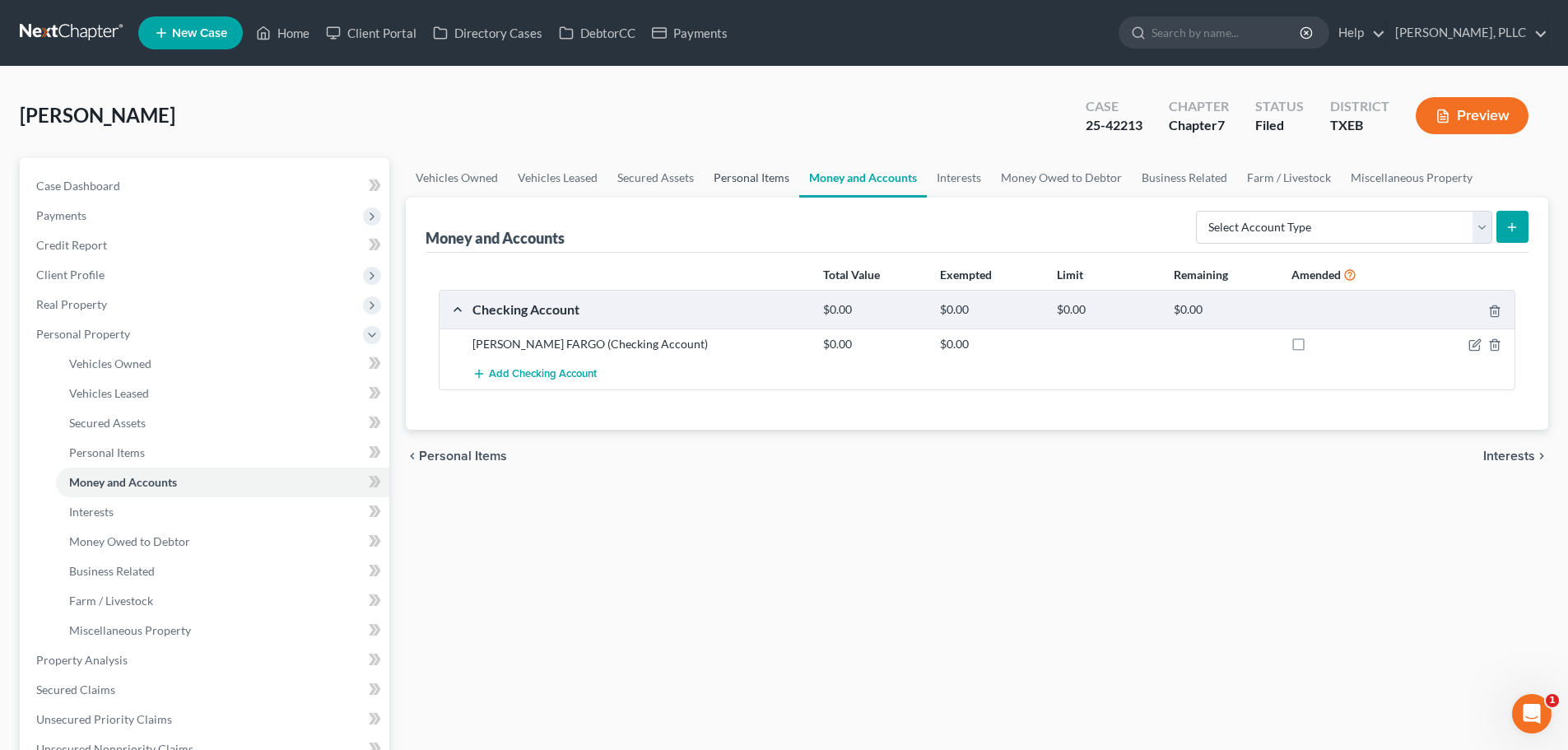
click at [739, 176] on link "Personal Items" at bounding box center [751, 177] width 95 height 40
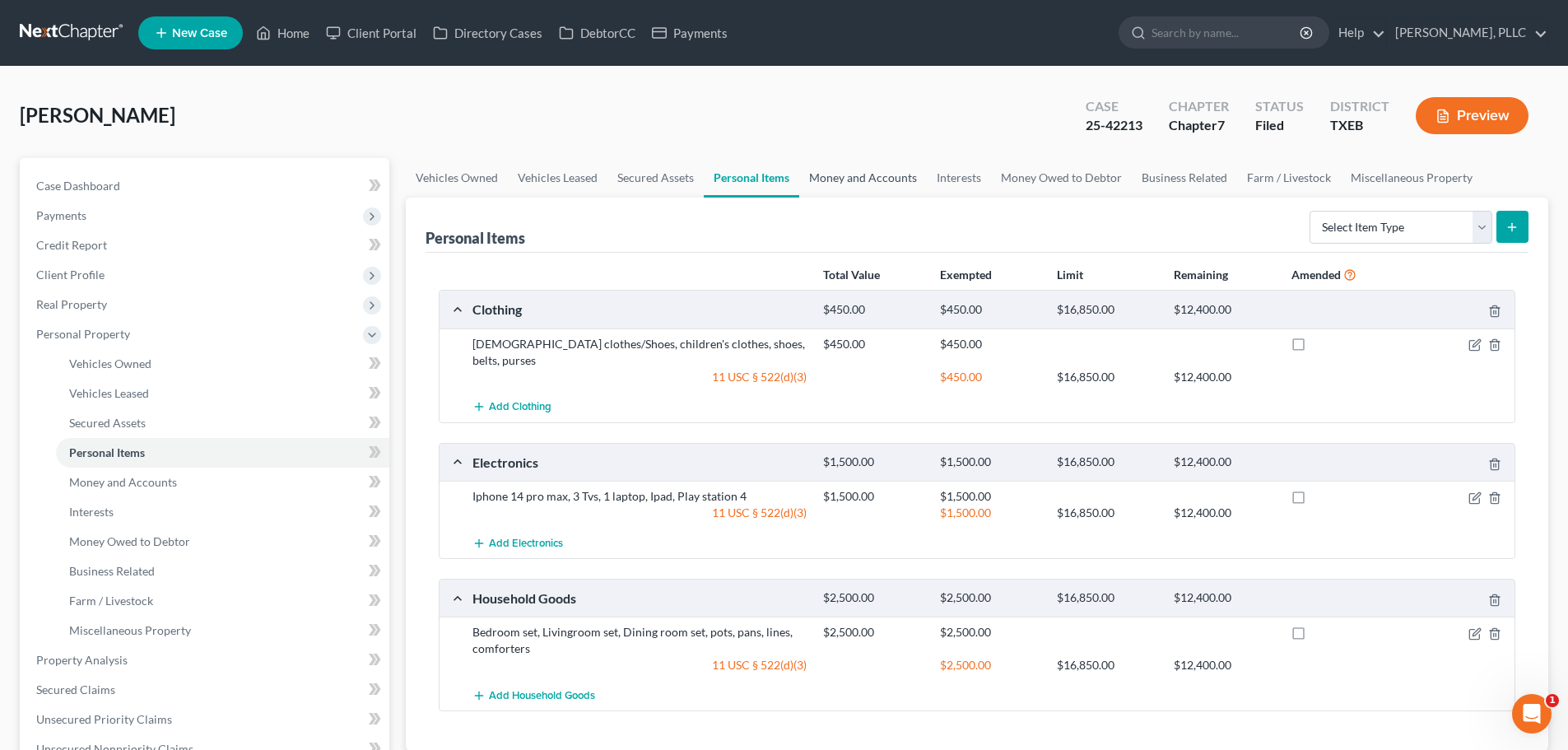
click at [864, 176] on link "Money and Accounts" at bounding box center [863, 177] width 127 height 40
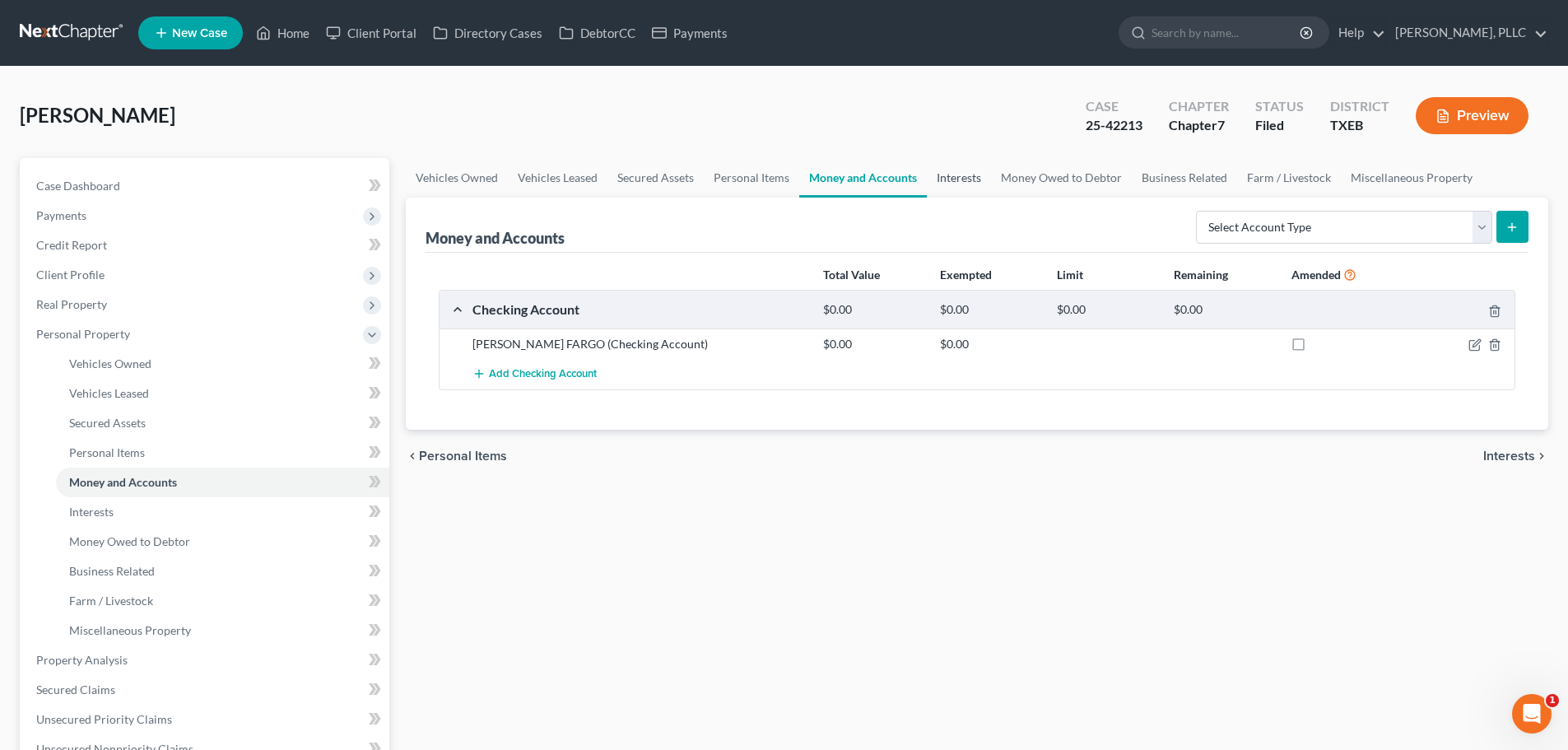
click at [932, 172] on link "Interests" at bounding box center [959, 177] width 65 height 40
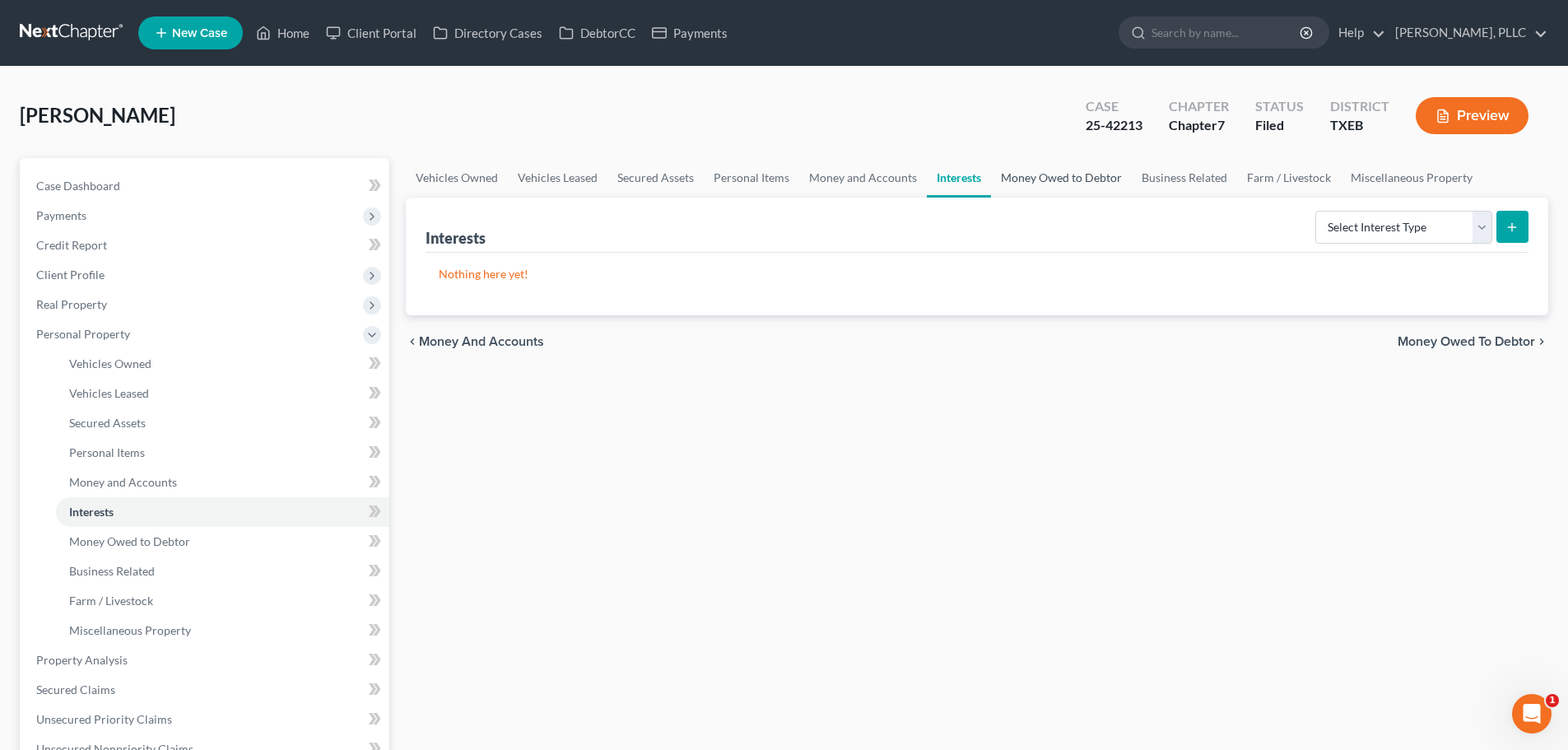
click at [1040, 178] on link "Money Owed to Debtor" at bounding box center [1061, 177] width 141 height 40
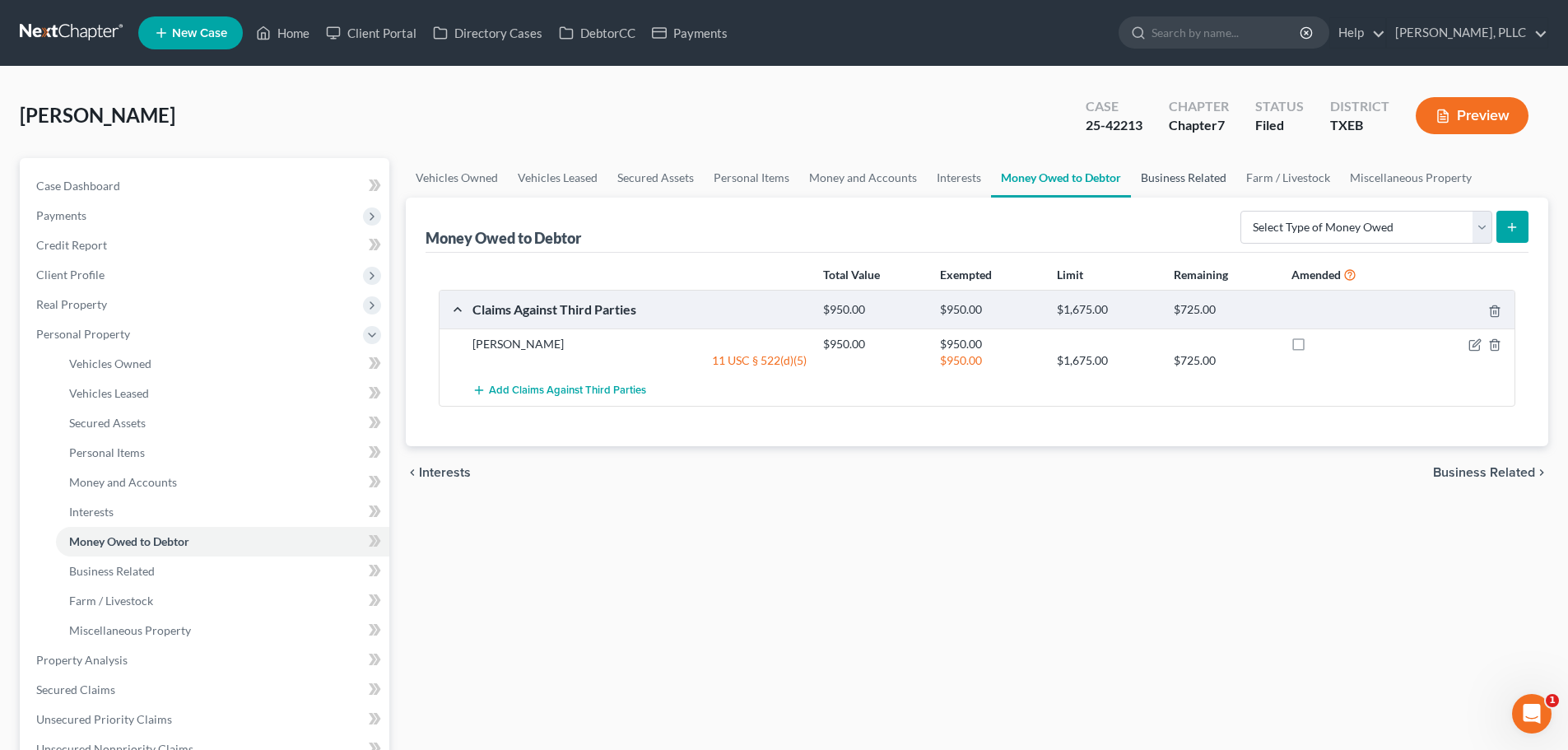
click at [1178, 176] on link "Business Related" at bounding box center [1183, 177] width 105 height 40
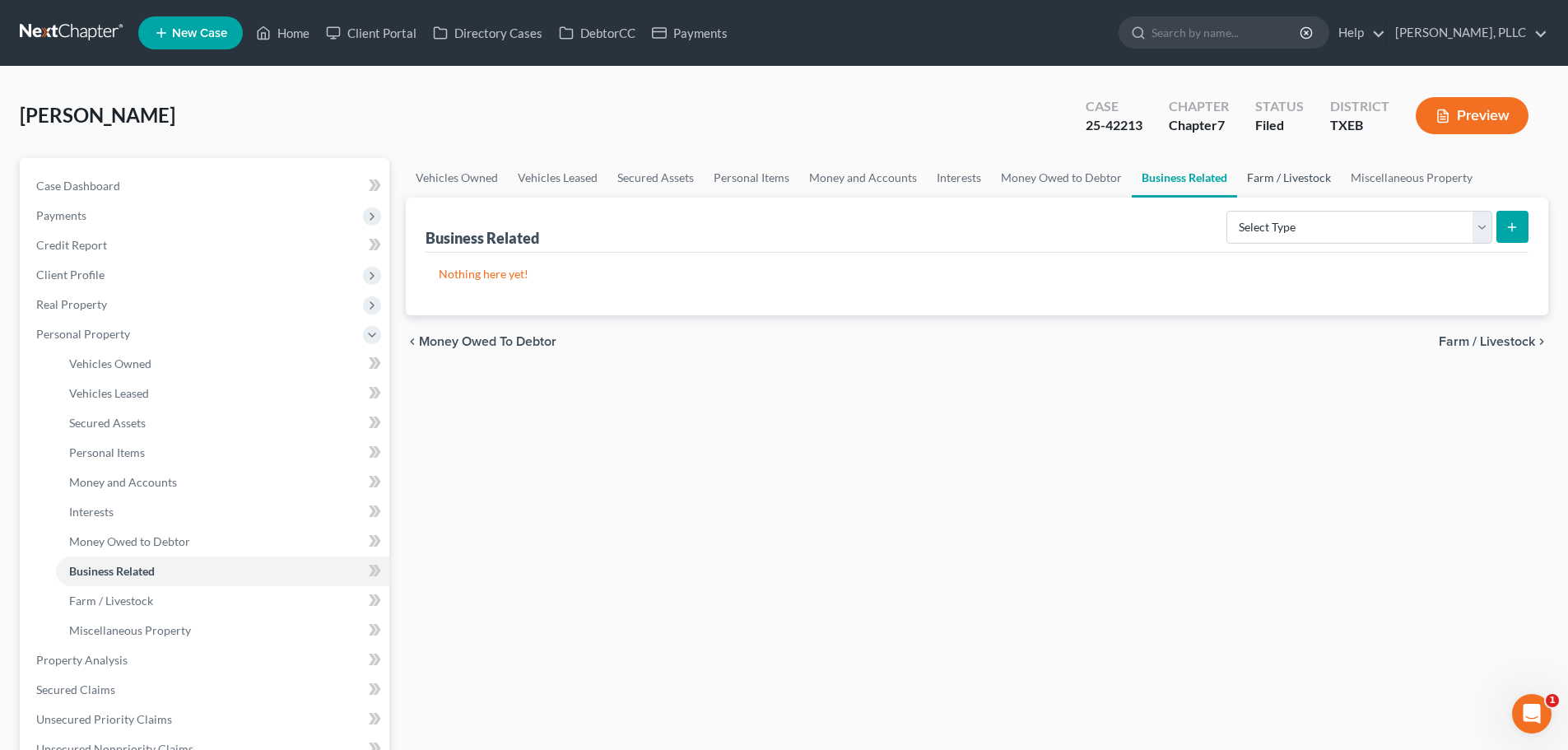
click at [1262, 177] on link "Farm / Livestock" at bounding box center [1289, 177] width 103 height 40
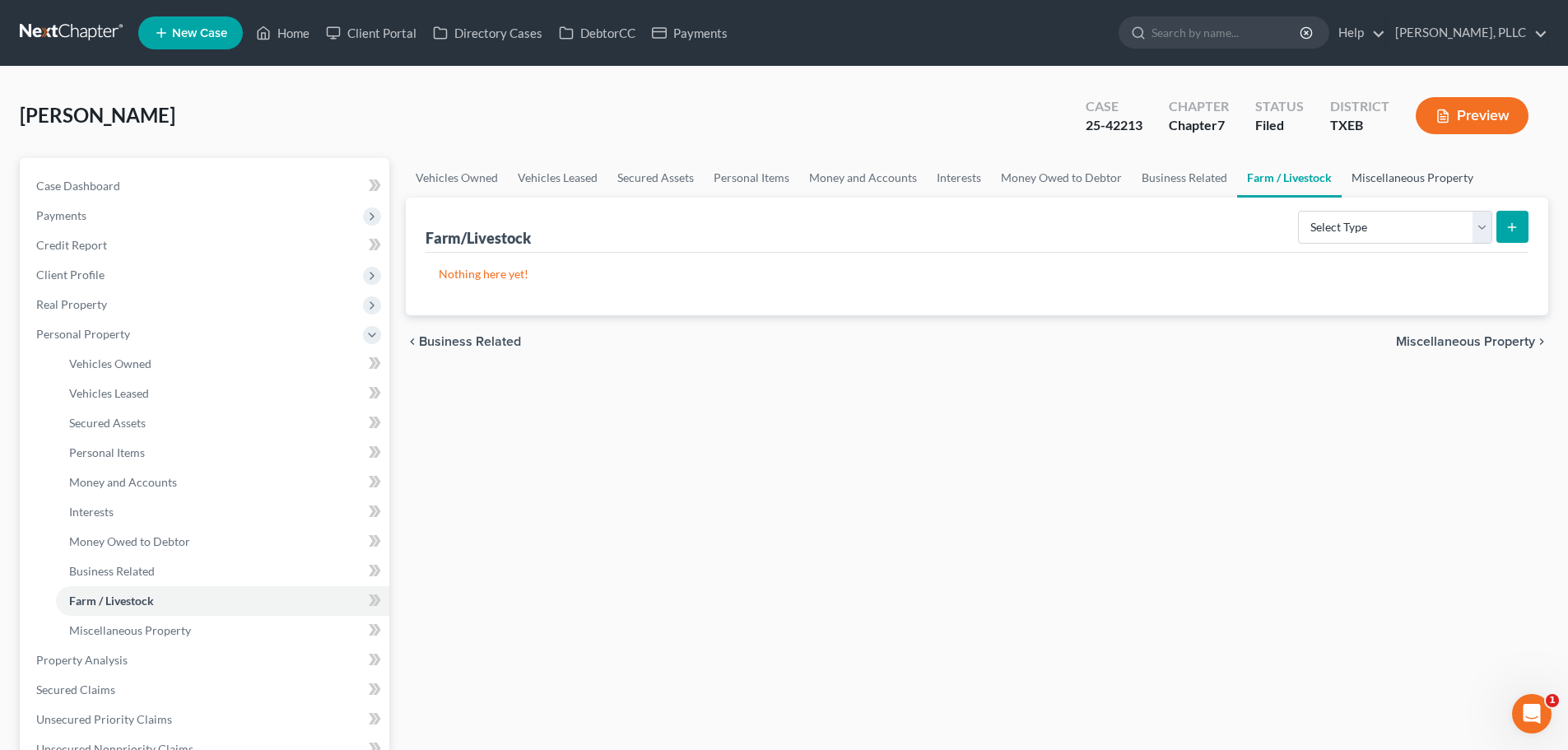
click at [1406, 180] on link "Miscellaneous Property" at bounding box center [1412, 177] width 141 height 40
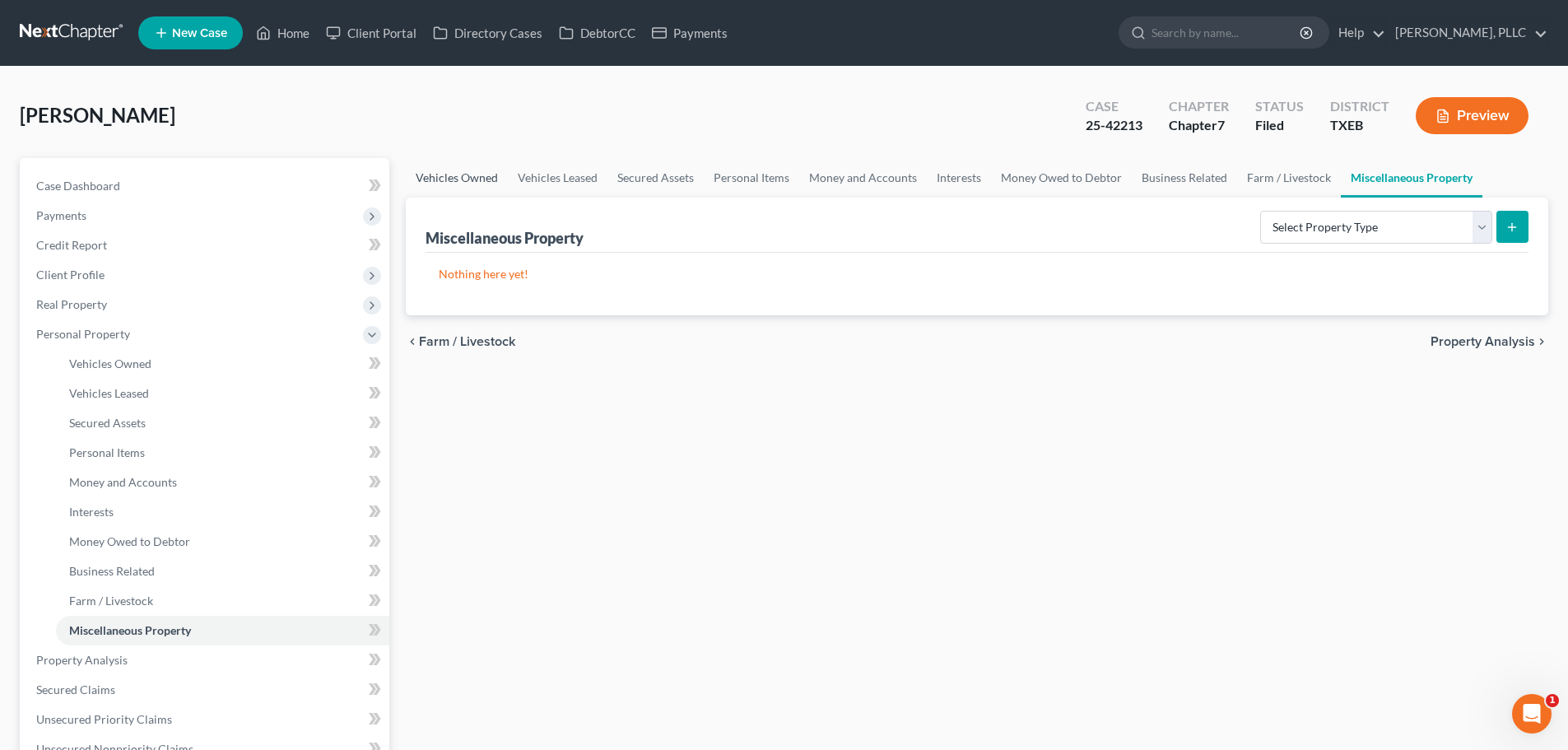
click at [476, 181] on link "Vehicles Owned" at bounding box center [457, 177] width 102 height 40
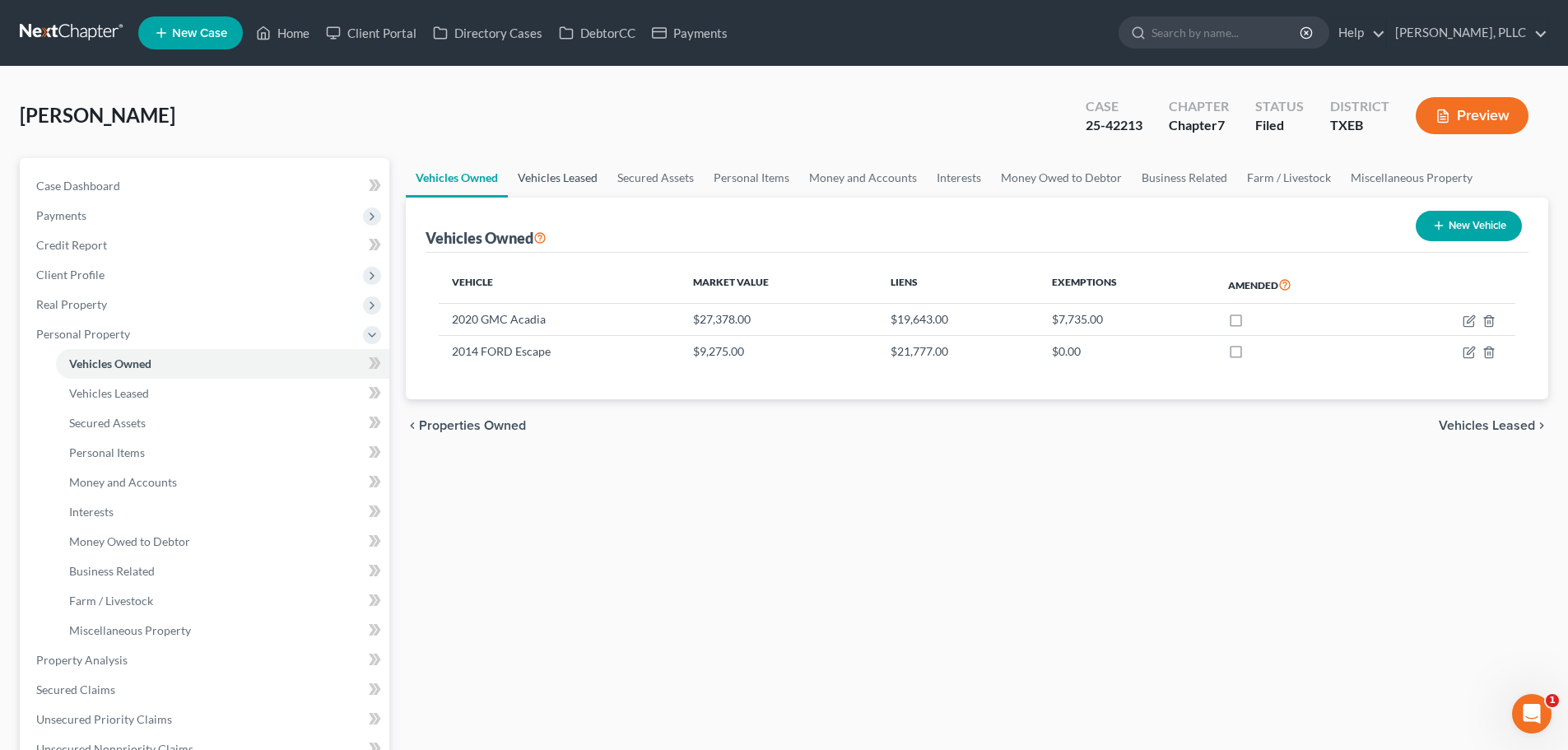
click at [571, 176] on link "Vehicles Leased" at bounding box center [557, 177] width 100 height 40
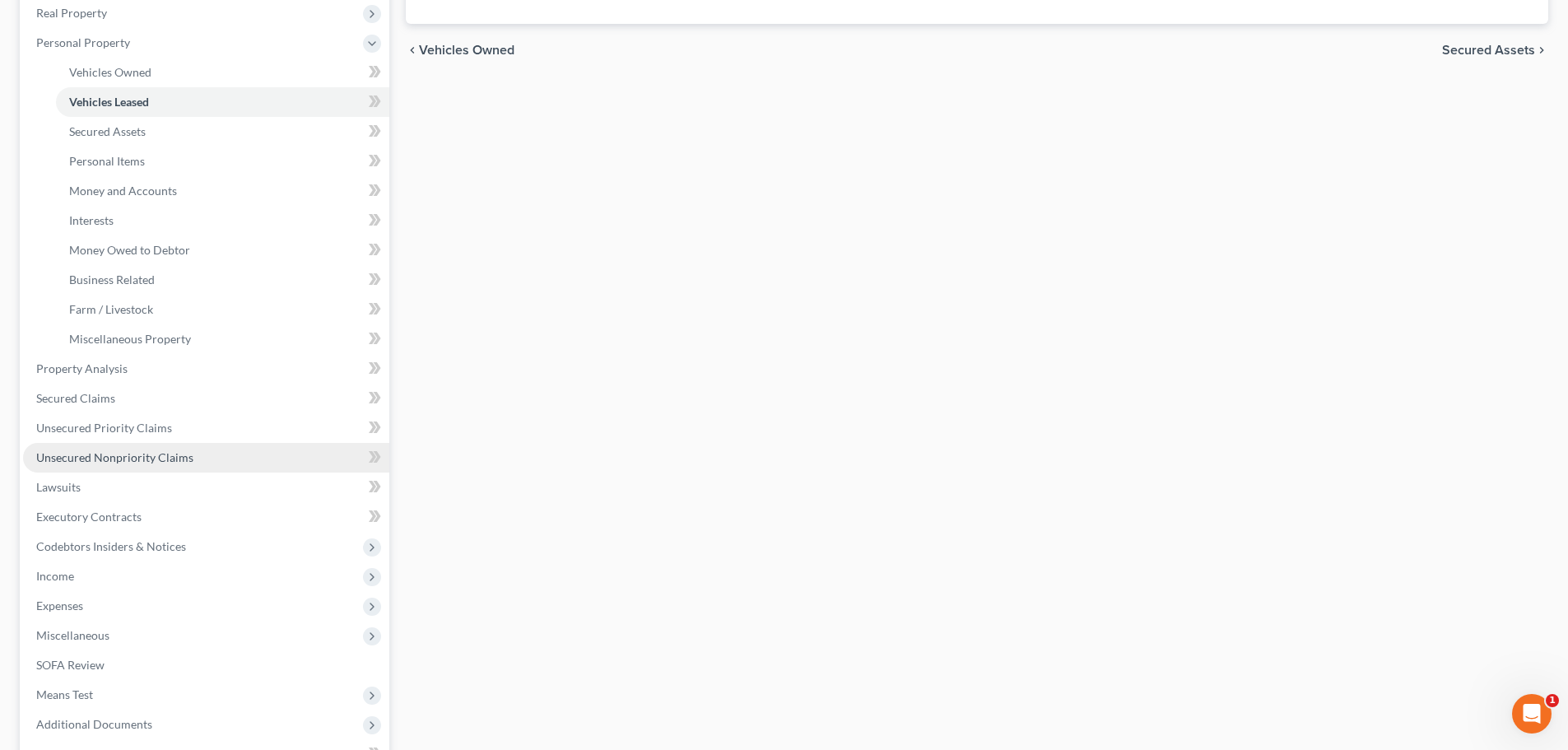
scroll to position [329, 0]
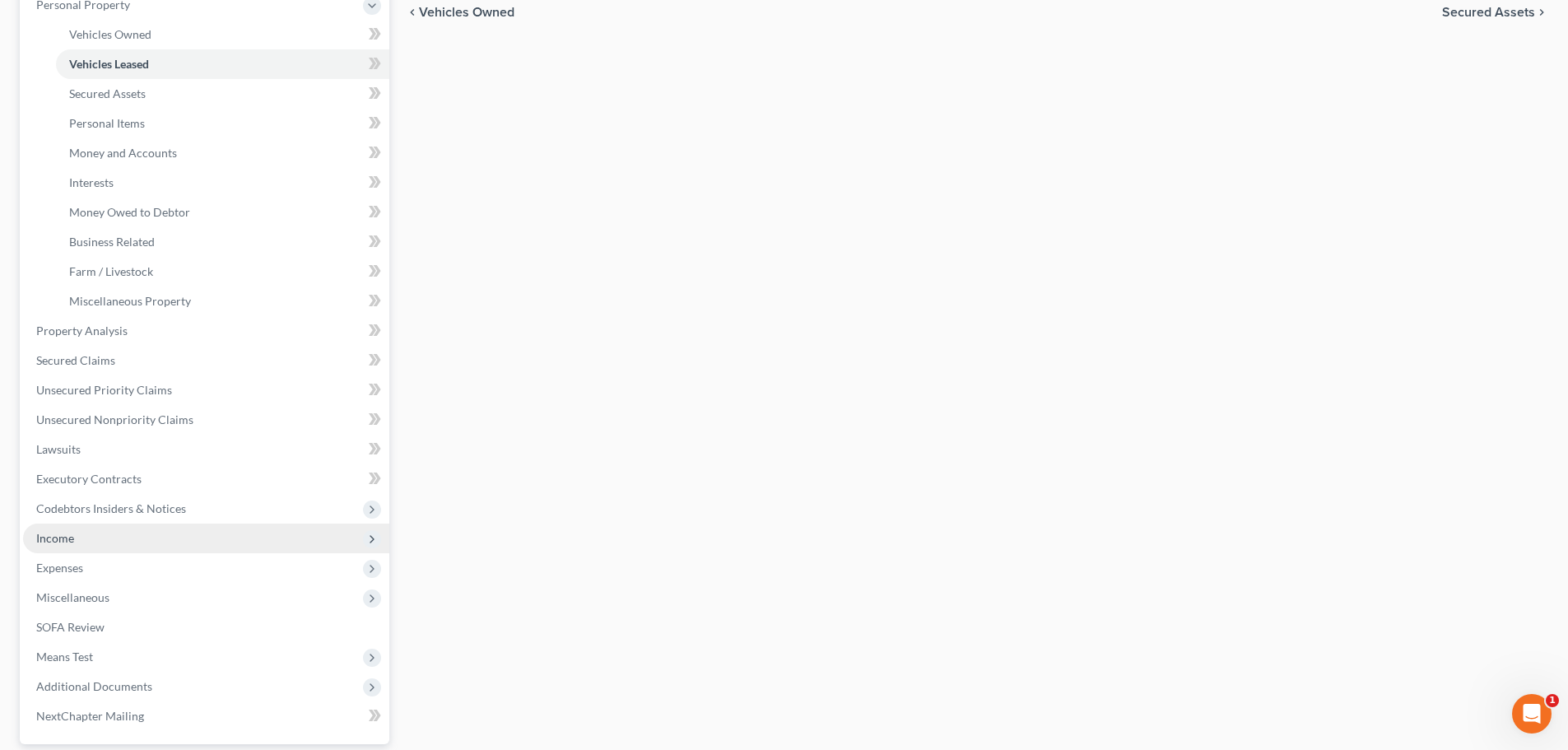
click at [114, 546] on span "Income" at bounding box center [206, 538] width 366 height 30
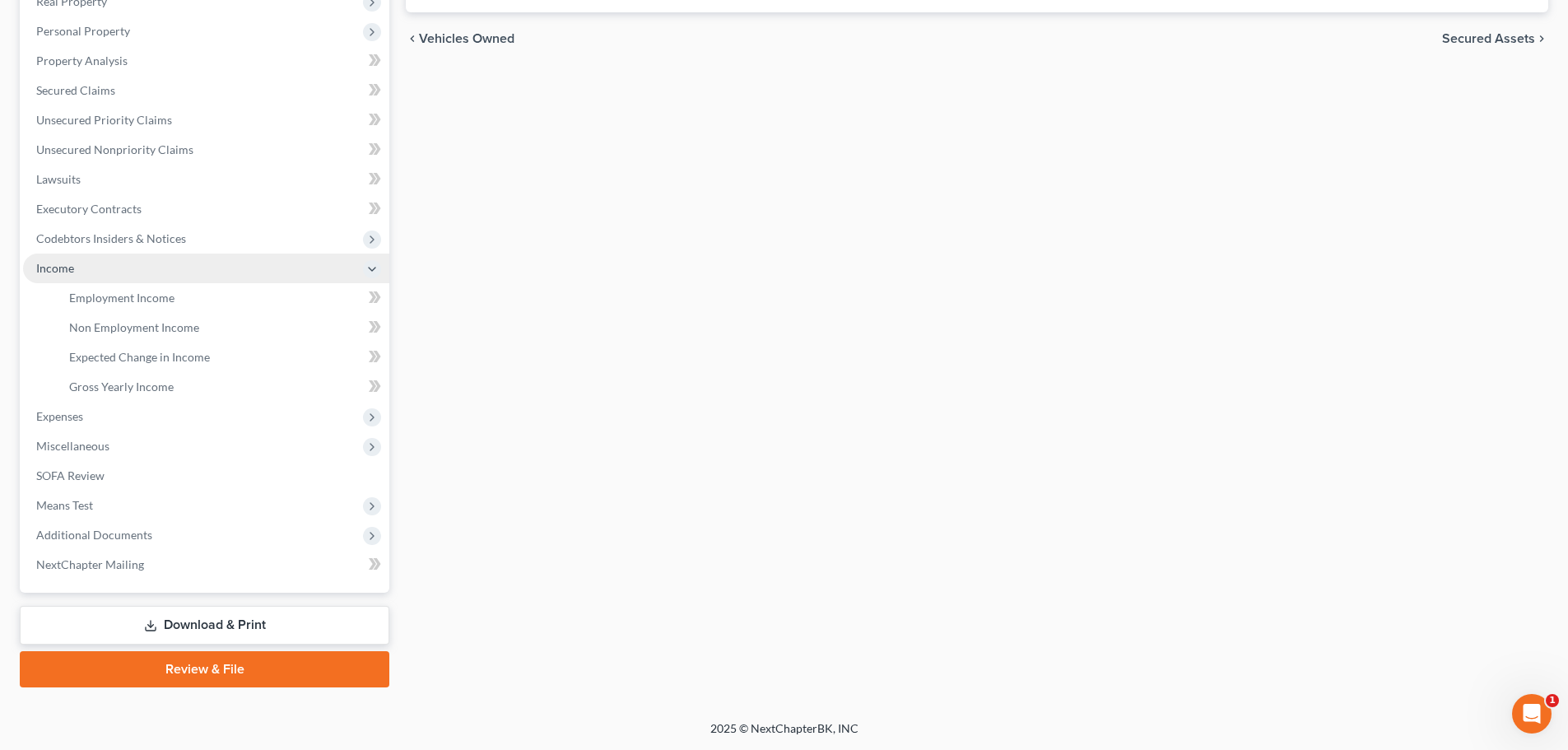
scroll to position [303, 0]
click at [116, 301] on span "Employment Income" at bounding box center [122, 297] width 105 height 14
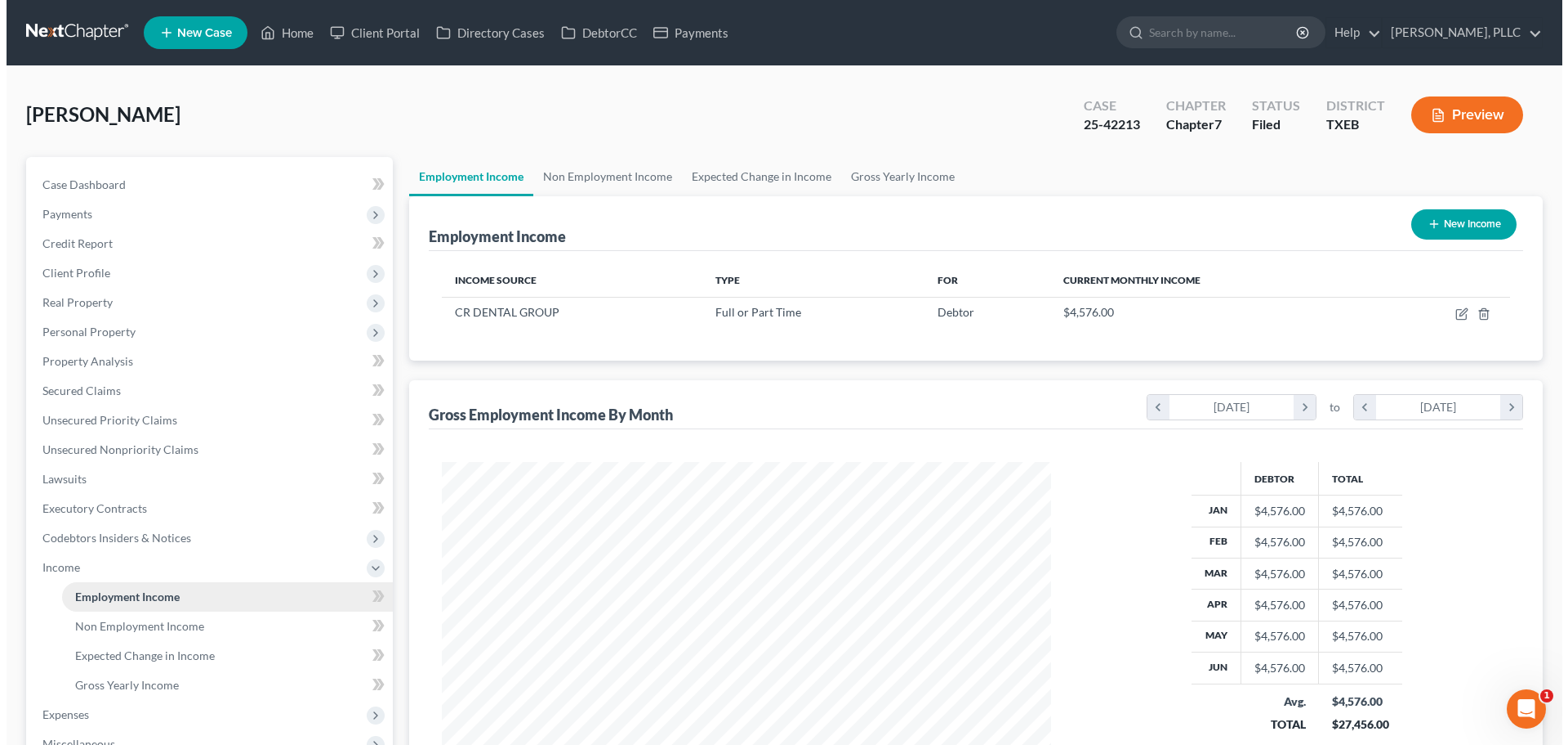
scroll to position [305, 642]
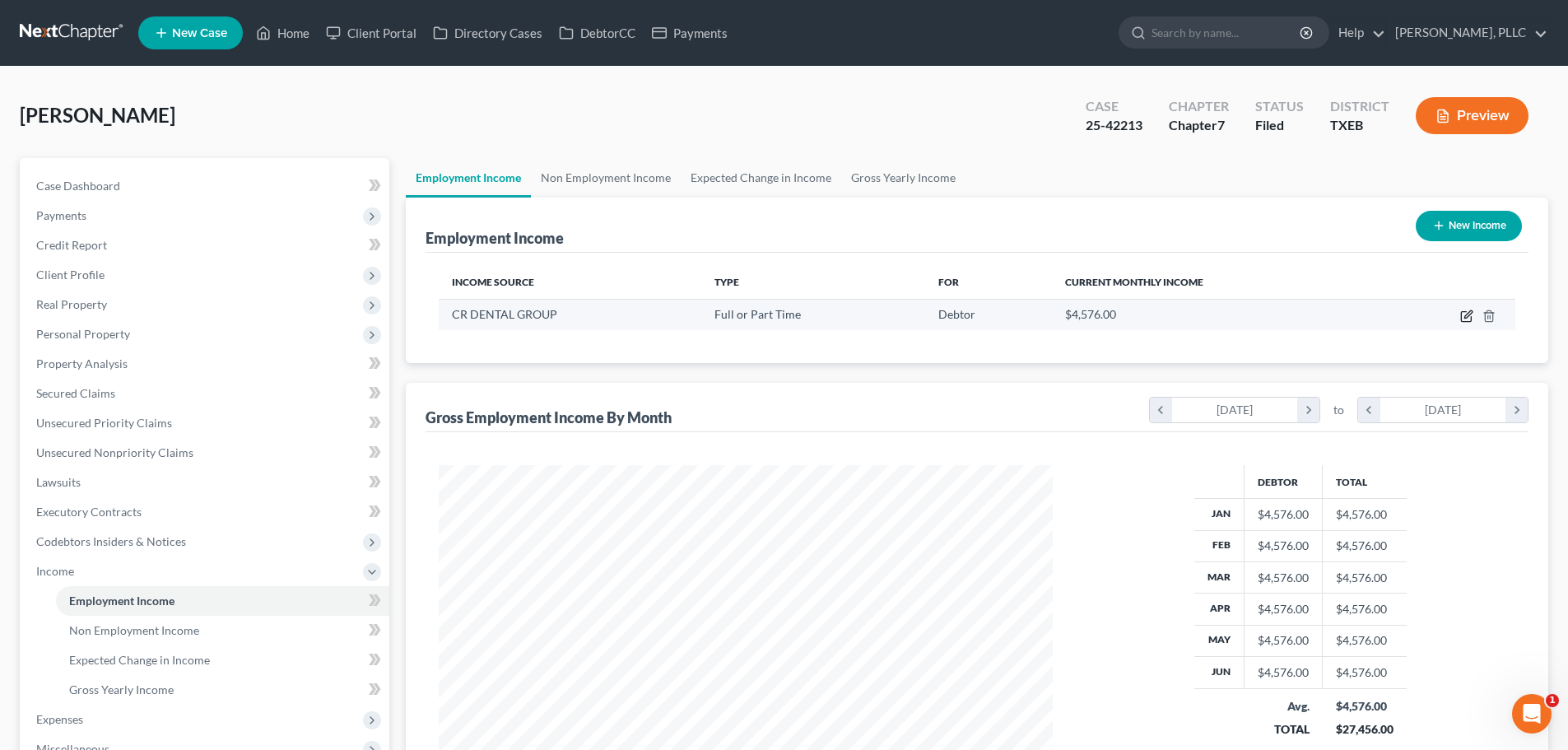
click at [1463, 312] on icon "button" at bounding box center [1466, 316] width 10 height 10
select select "0"
select select "45"
select select "1"
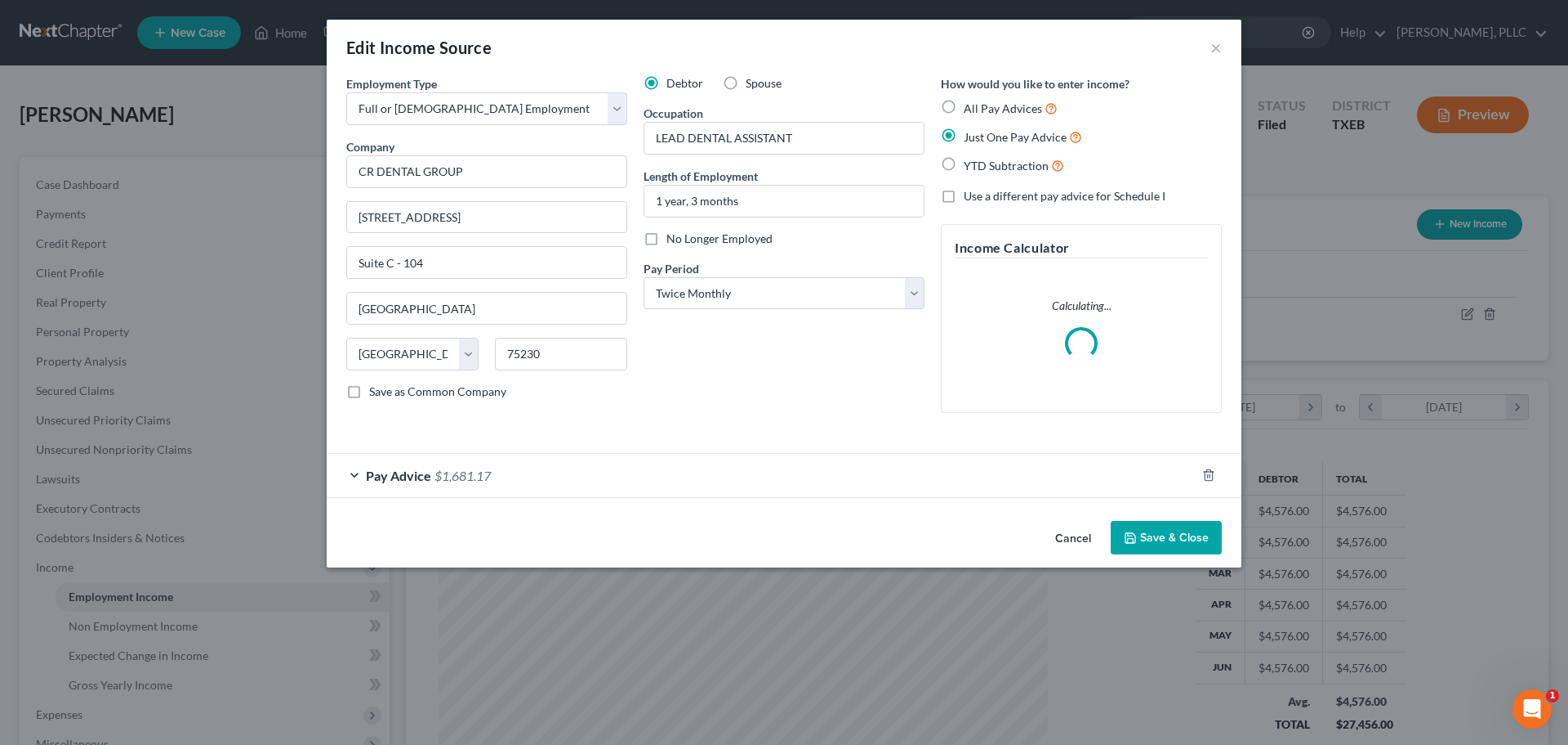
scroll to position [307, 648]
click at [357, 473] on div "Pay Advice $1,681.17" at bounding box center [761, 475] width 869 height 43
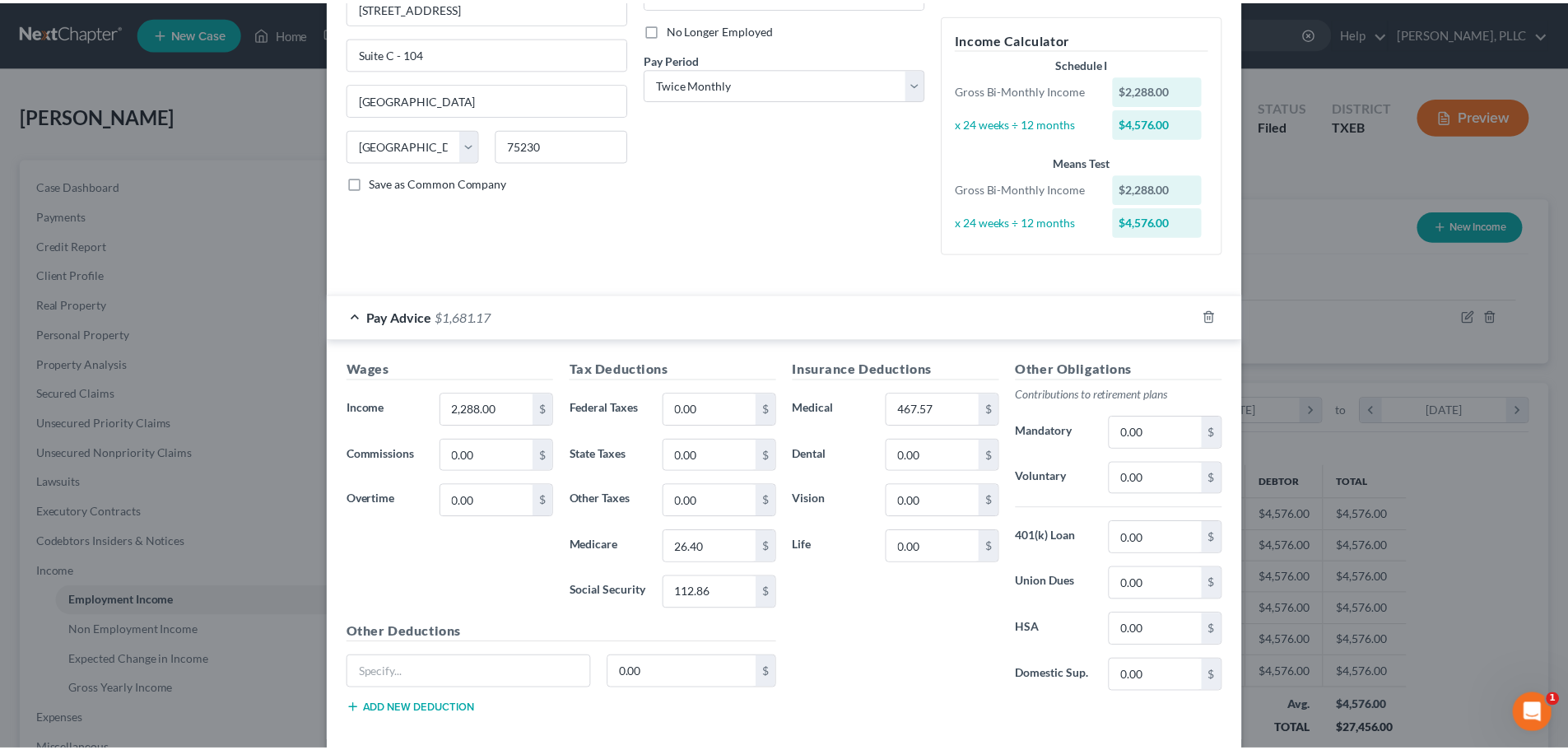
scroll to position [293, 0]
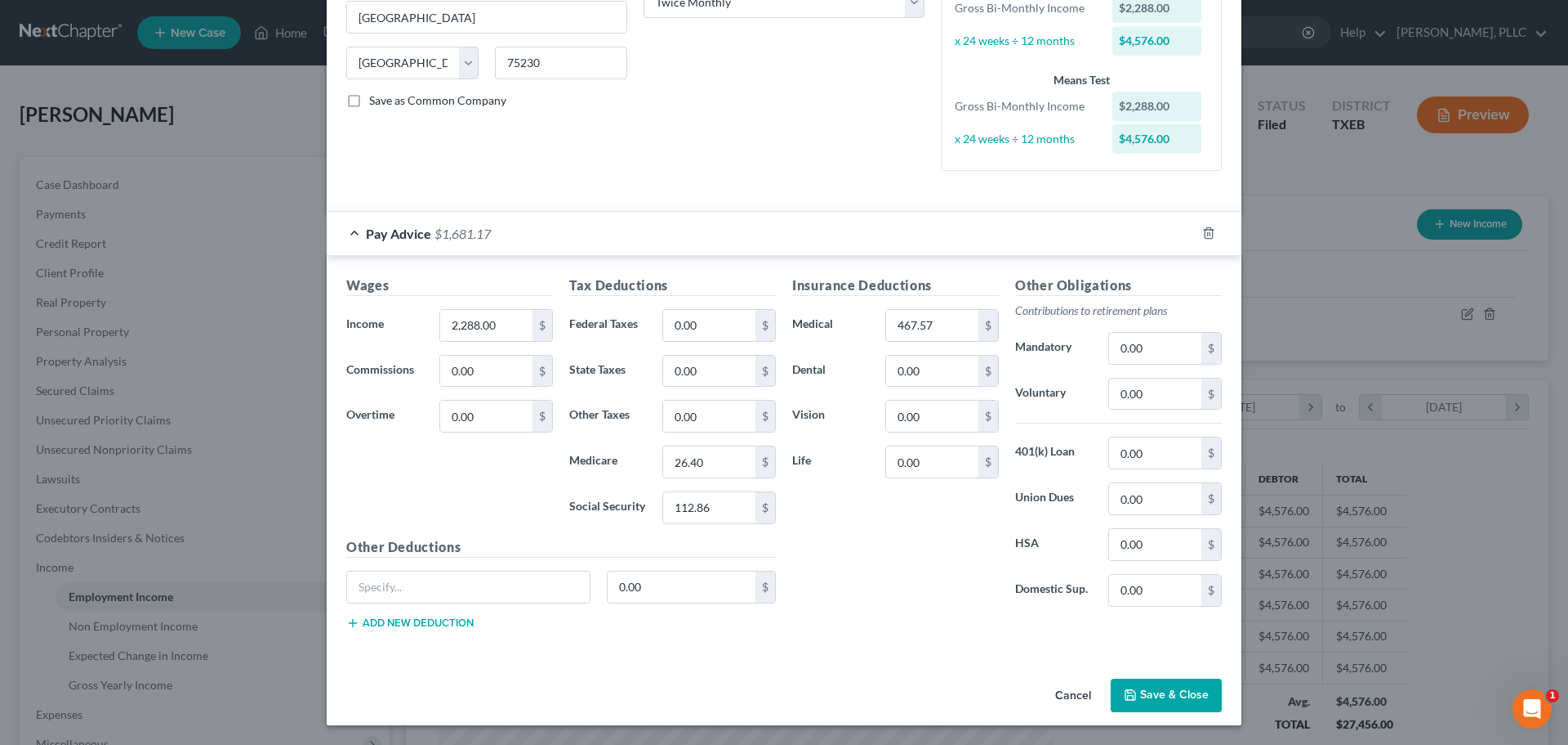
click at [1160, 696] on button "Save & Close" at bounding box center [1166, 695] width 111 height 34
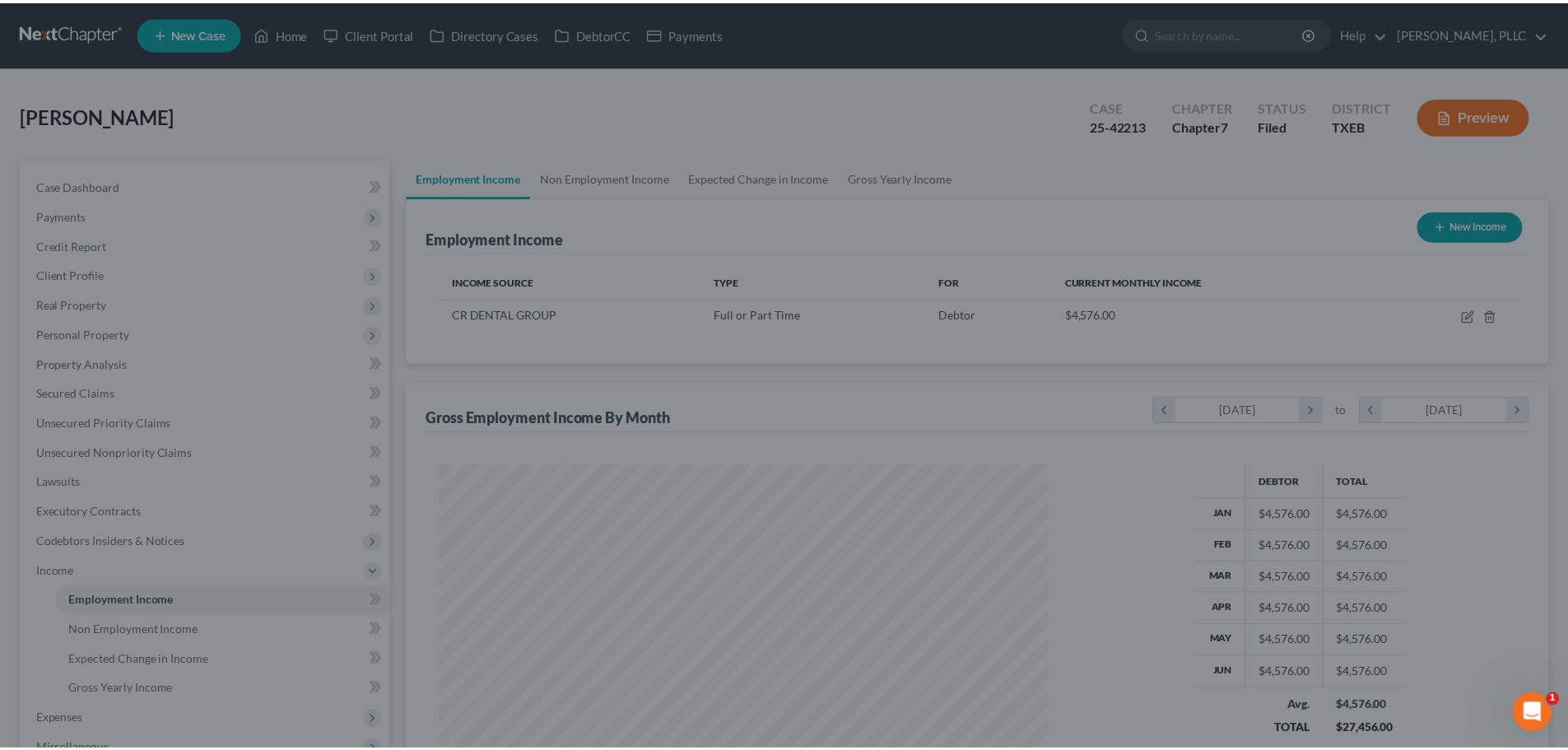
scroll to position [822497, 822501]
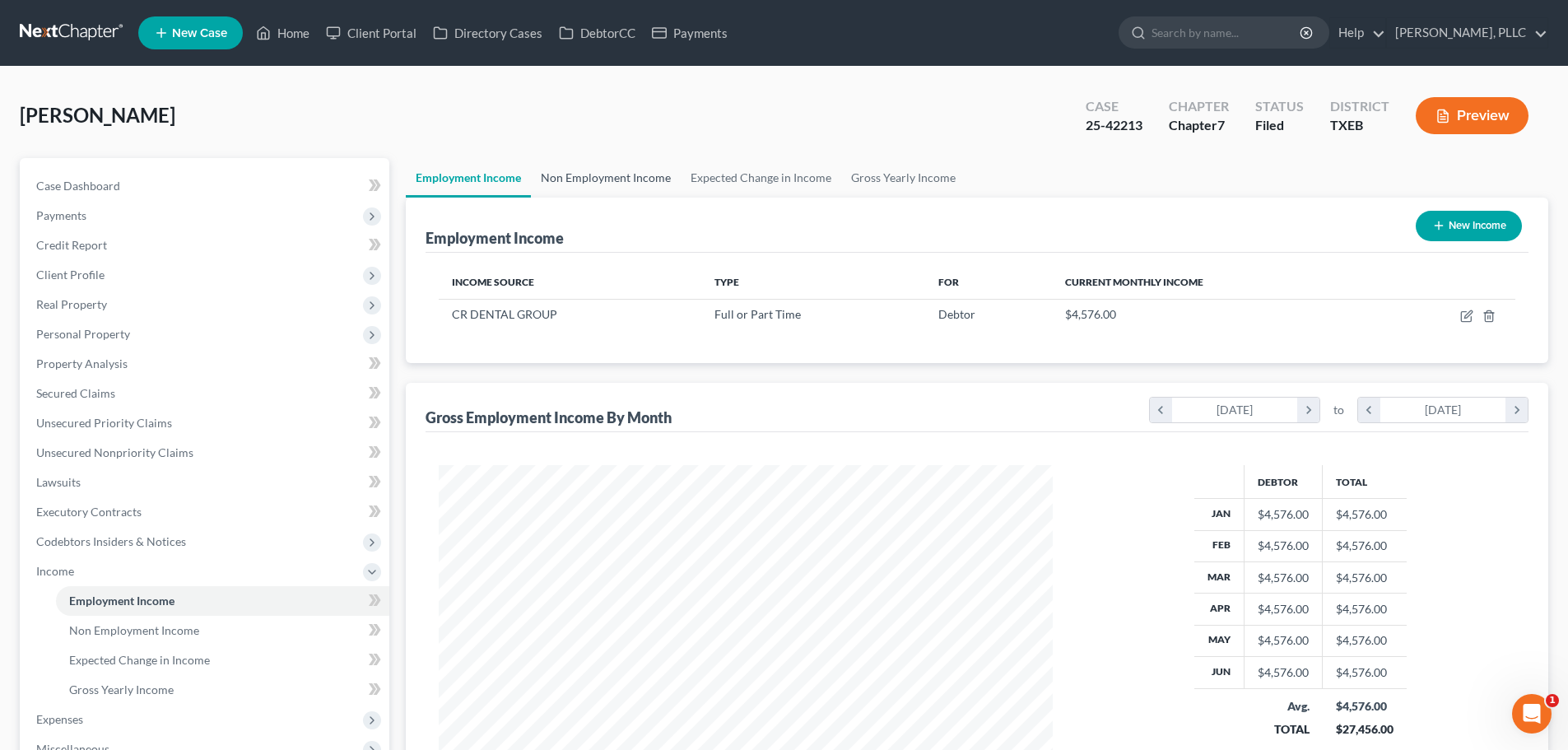
click at [602, 172] on link "Non Employment Income" at bounding box center [605, 177] width 150 height 40
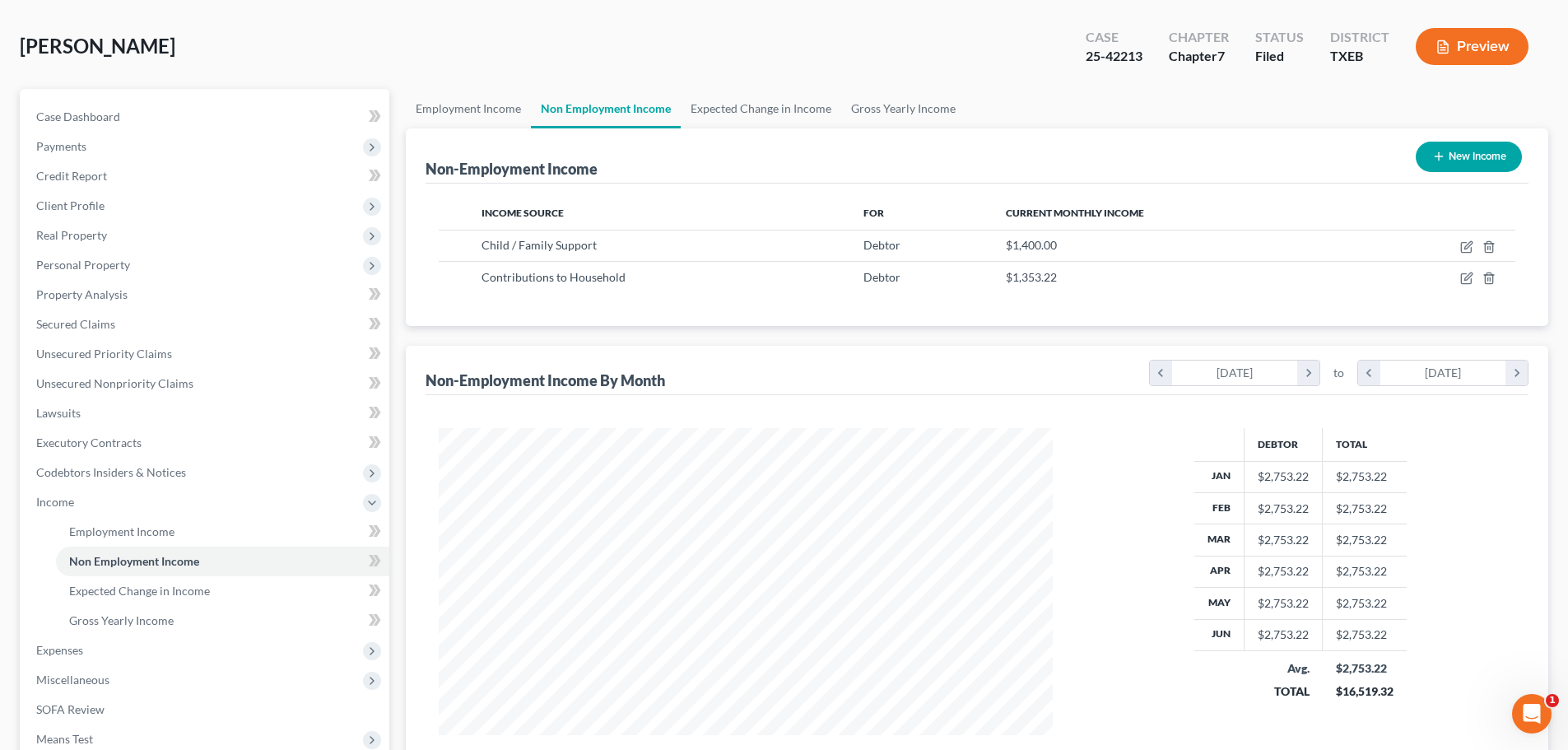
scroll to position [164, 0]
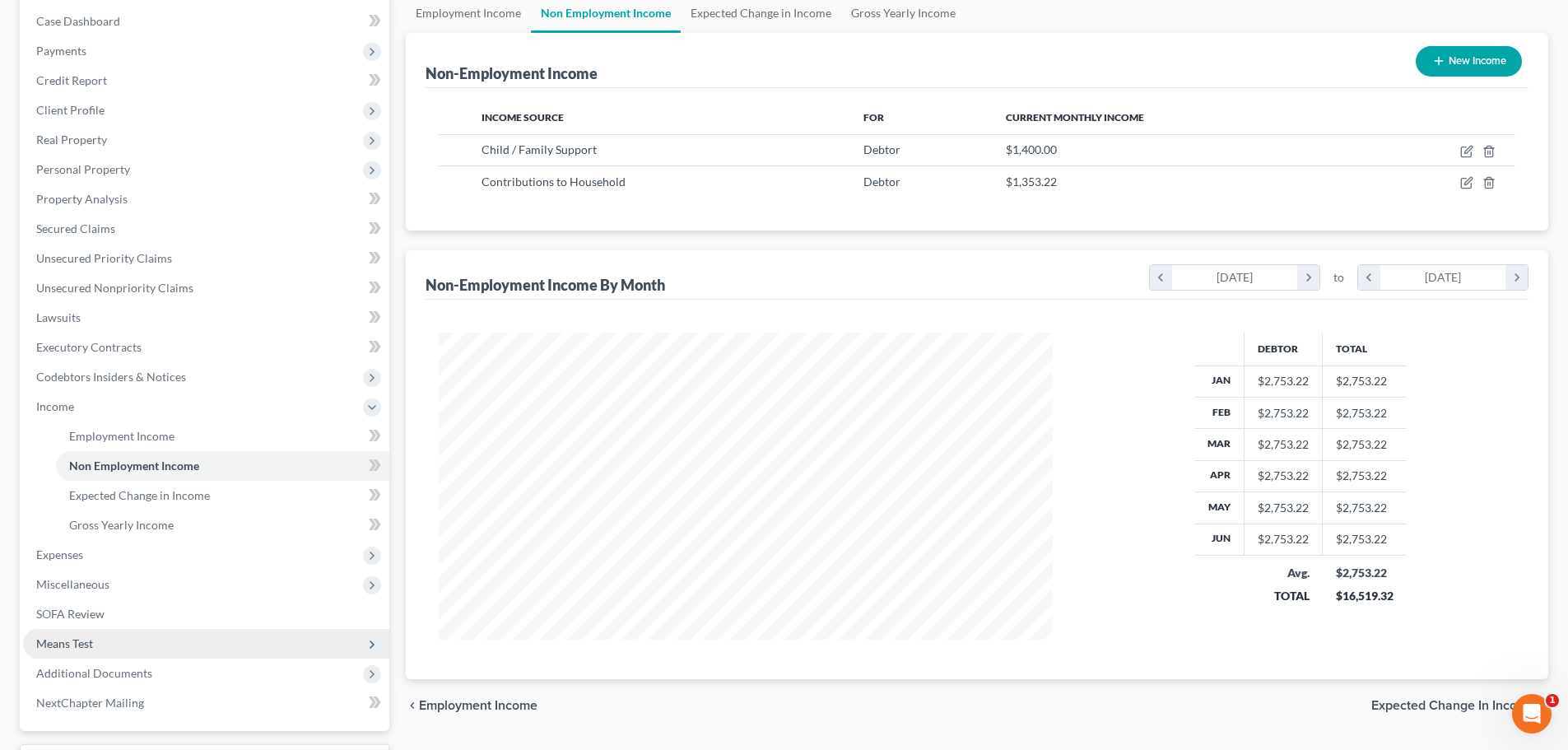
click at [142, 646] on span "Means Test" at bounding box center [206, 643] width 366 height 30
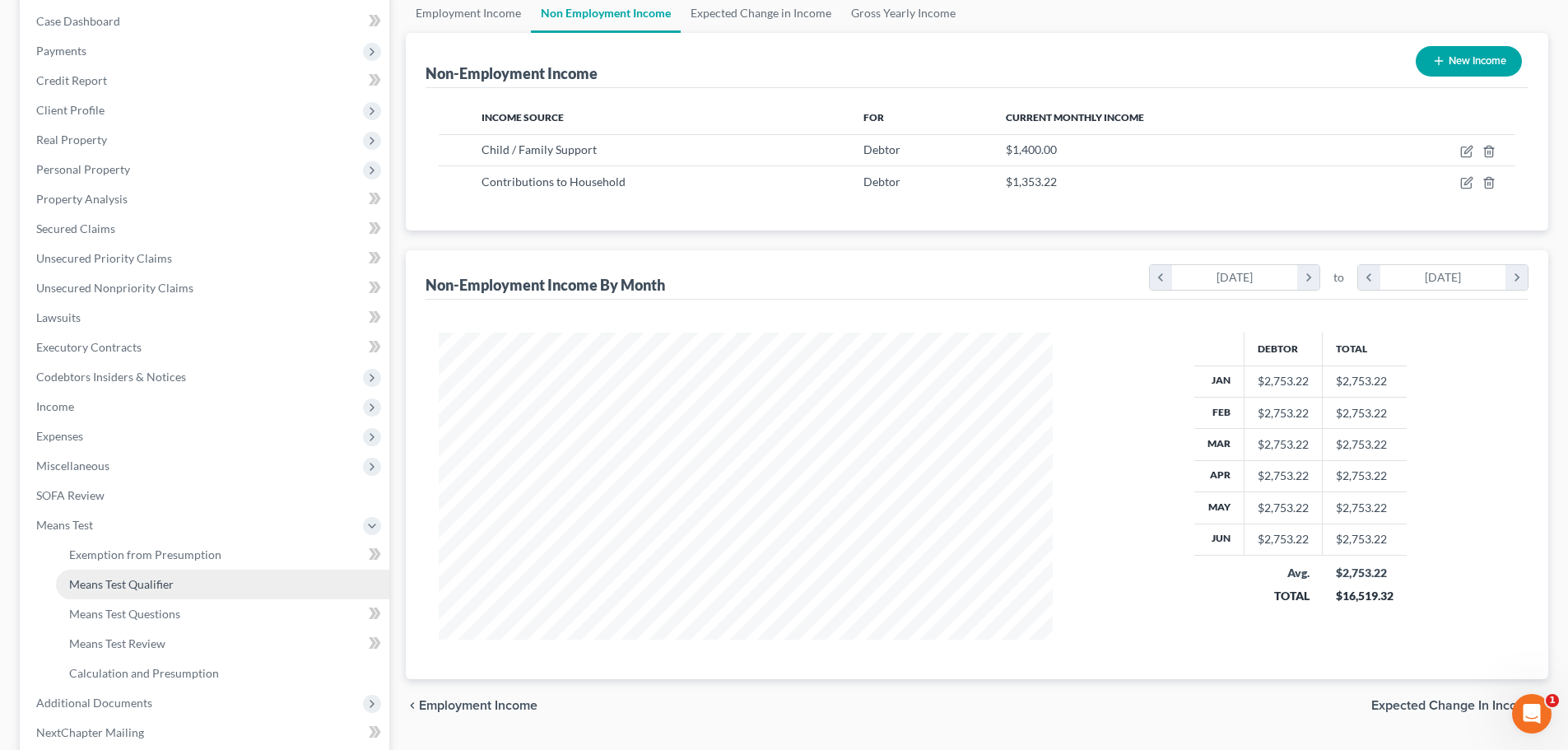
click at [157, 585] on span "Means Test Qualifier" at bounding box center [121, 583] width 104 height 14
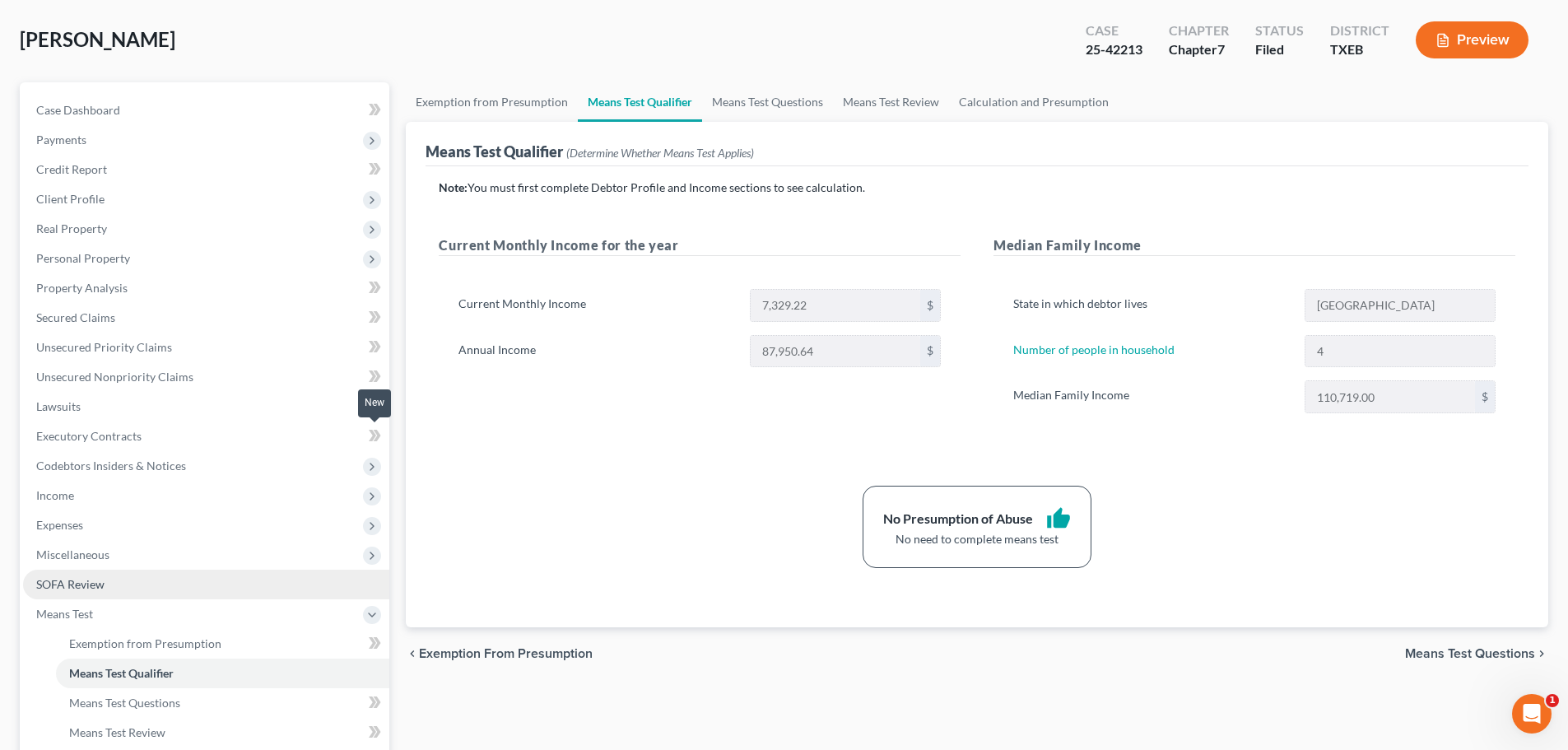
scroll to position [164, 0]
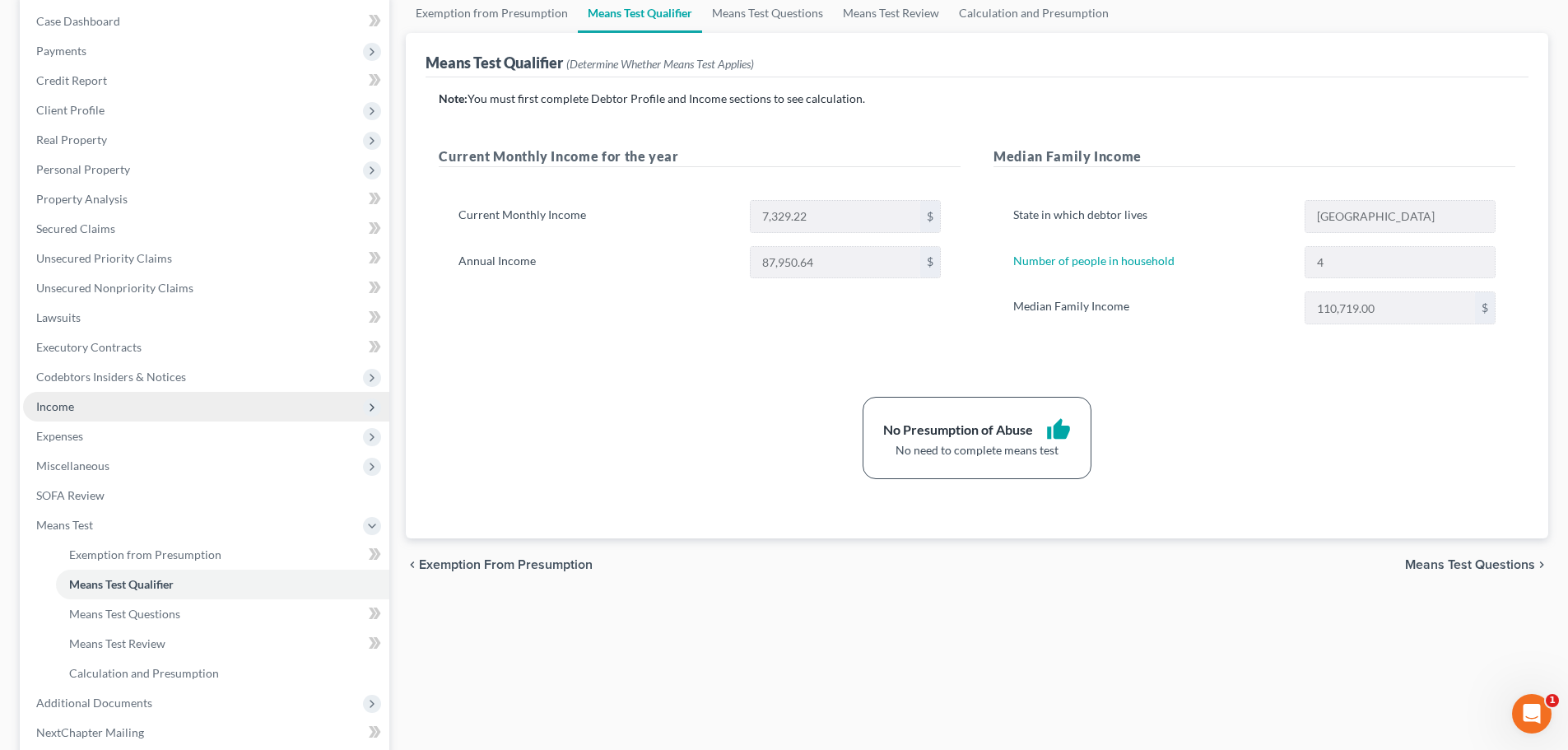
click at [97, 413] on span "Income" at bounding box center [206, 407] width 366 height 30
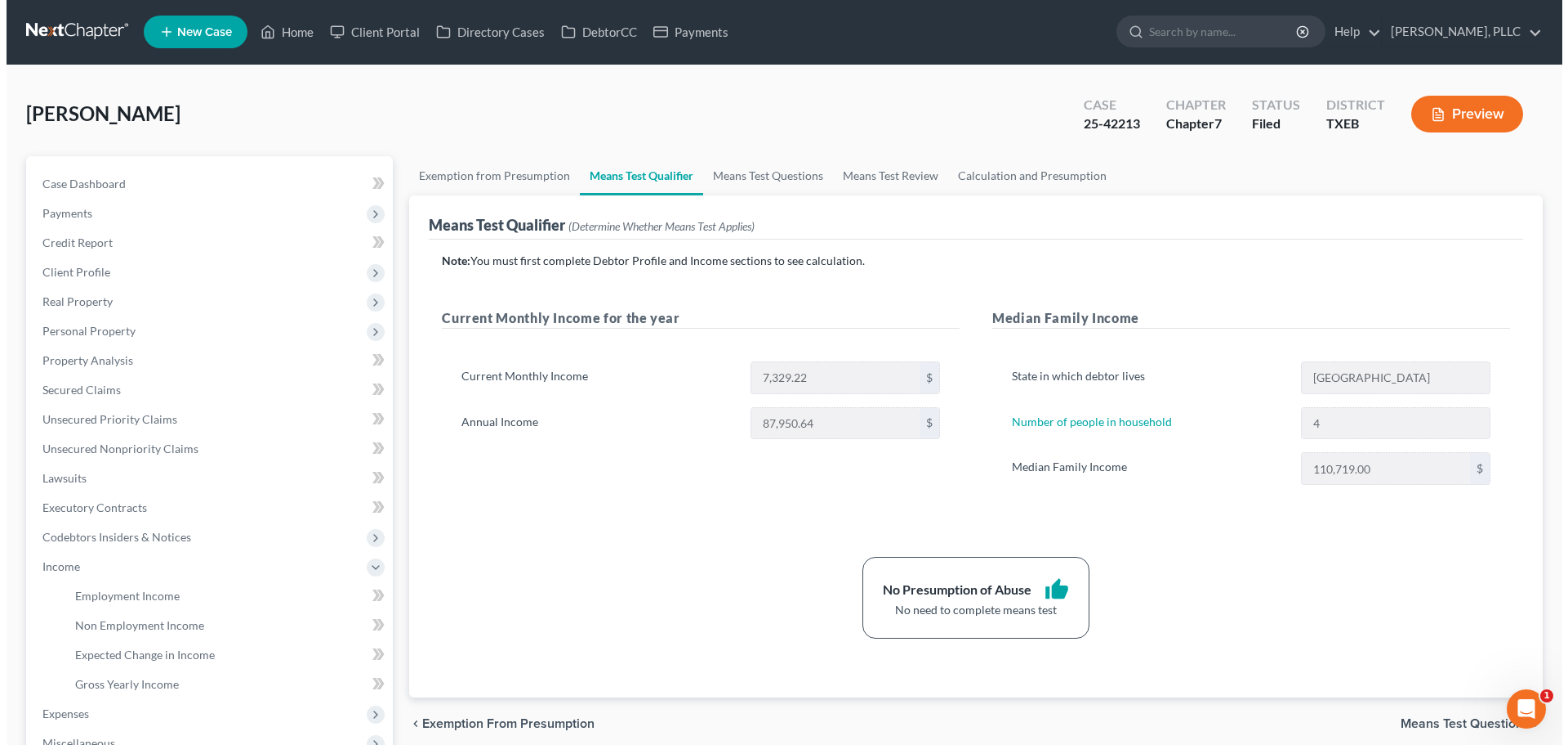
scroll to position [0, 0]
click at [1440, 118] on button "Preview" at bounding box center [1461, 115] width 112 height 37
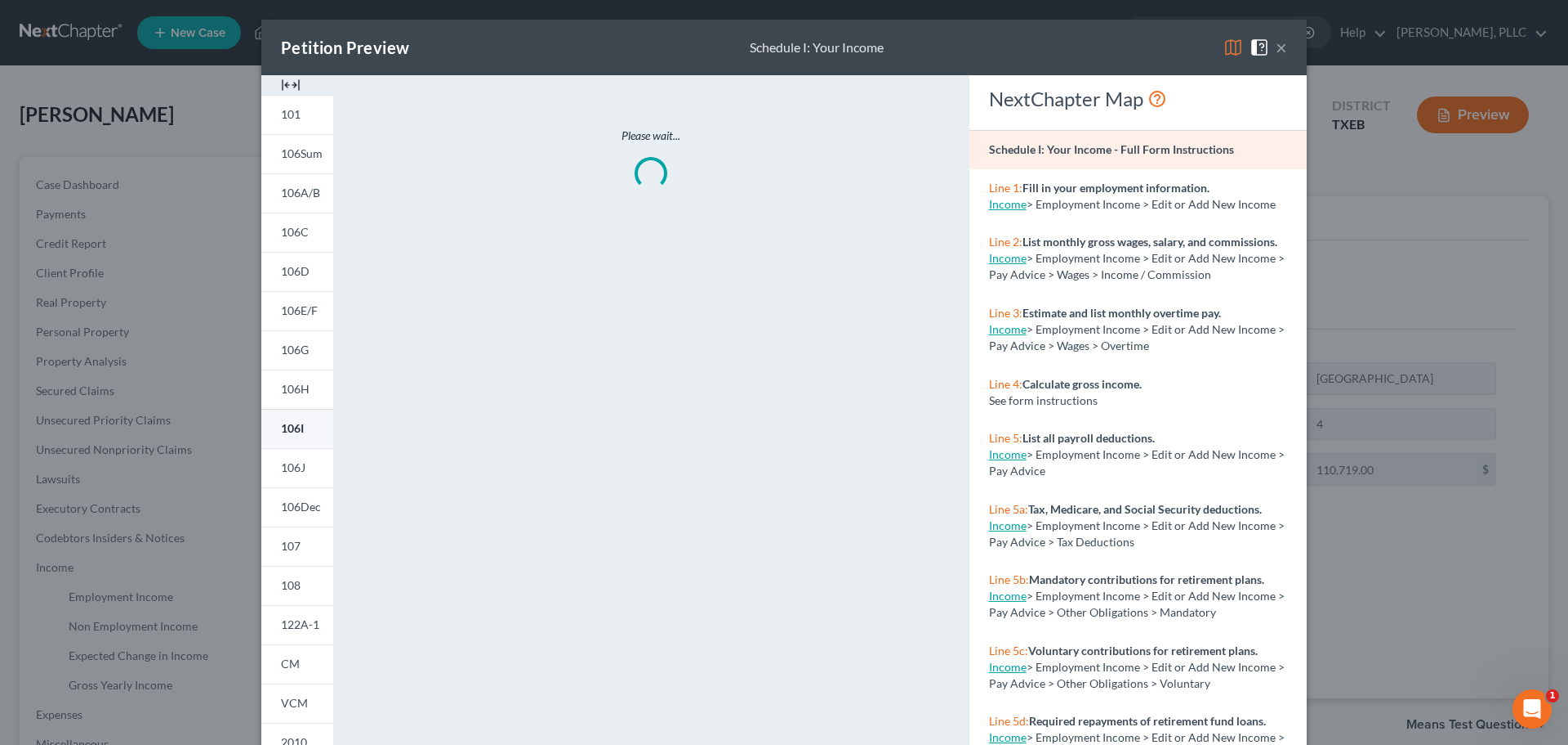
click at [305, 431] on link "106I" at bounding box center [297, 428] width 71 height 39
click at [1278, 48] on button "×" at bounding box center [1281, 47] width 11 height 19
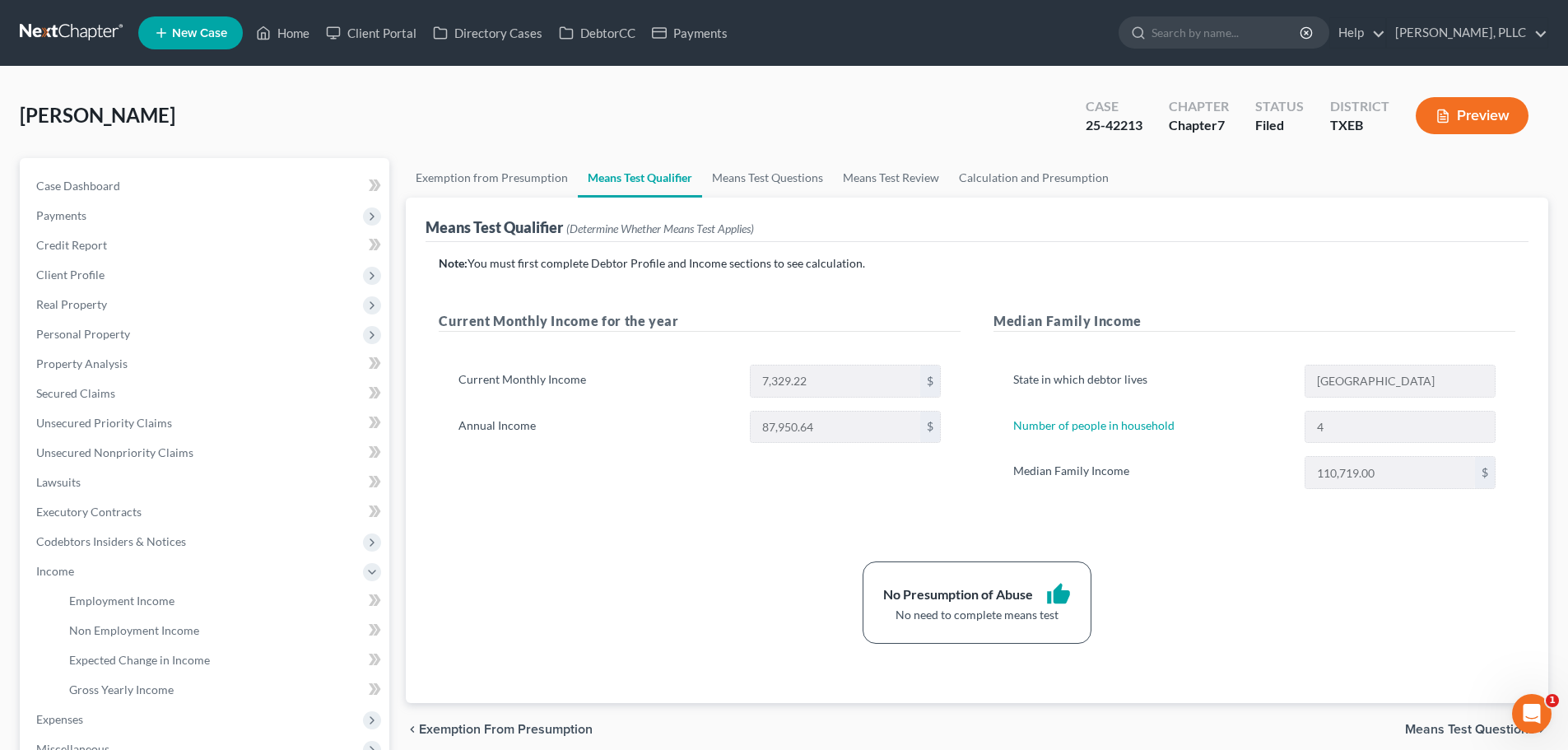
click at [1287, 48] on div at bounding box center [1224, 32] width 210 height 32
click at [294, 34] on link "Home" at bounding box center [282, 33] width 70 height 30
